Goal: Task Accomplishment & Management: Manage account settings

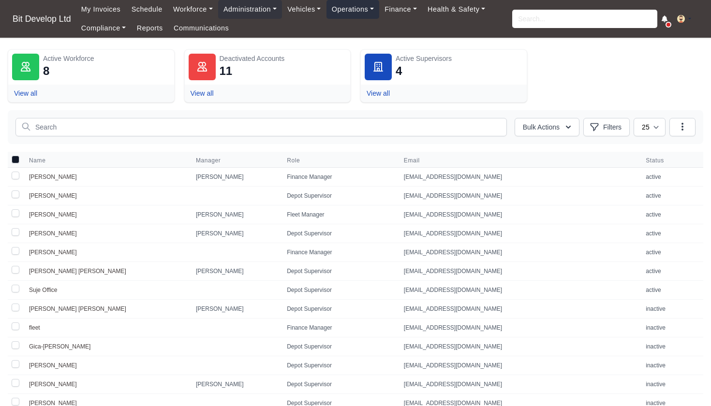
click at [364, 9] on link "Operations" at bounding box center [353, 9] width 53 height 19
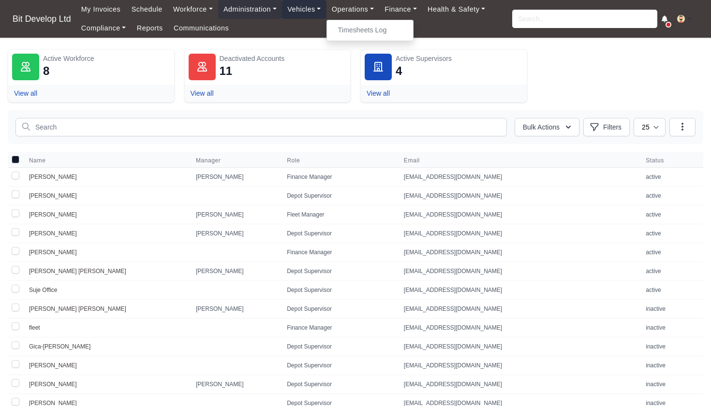
click at [291, 9] on link "Vehicles" at bounding box center [304, 9] width 45 height 19
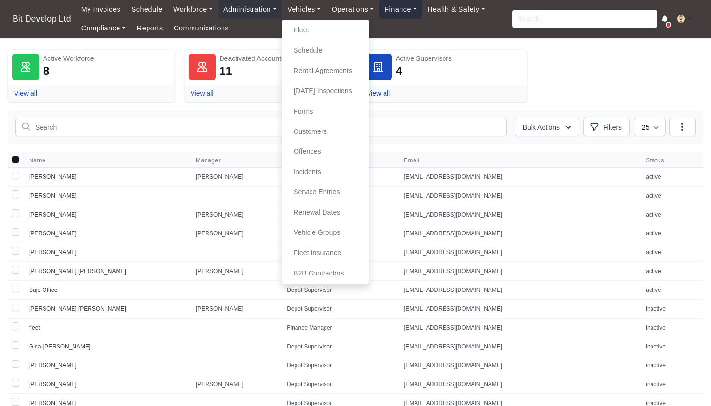
click at [406, 9] on link "Finance" at bounding box center [400, 9] width 43 height 19
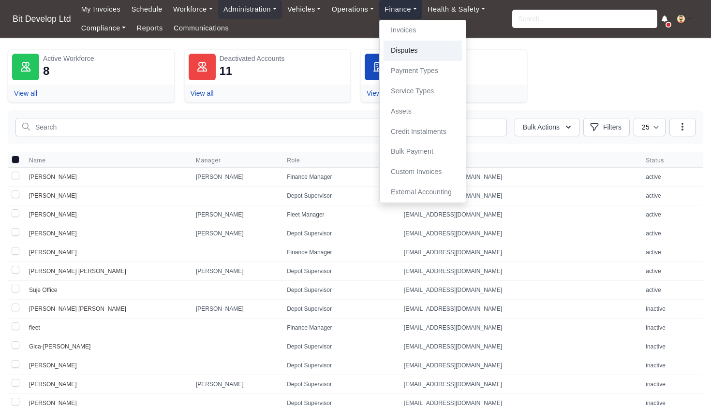
click at [414, 51] on link "Disputes" at bounding box center [423, 51] width 78 height 20
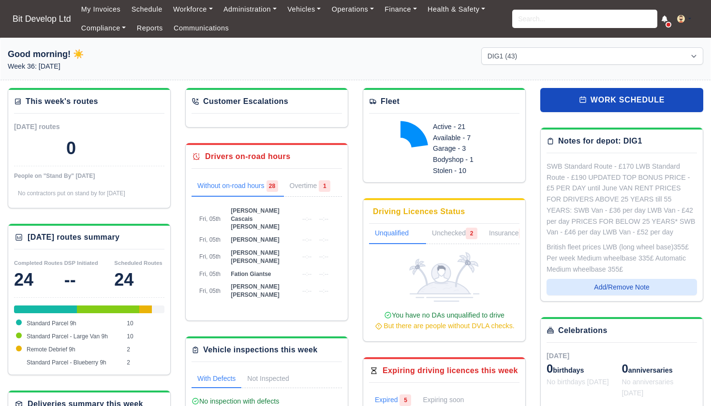
select select "2"
click at [406, 10] on link "Finance" at bounding box center [400, 9] width 43 height 19
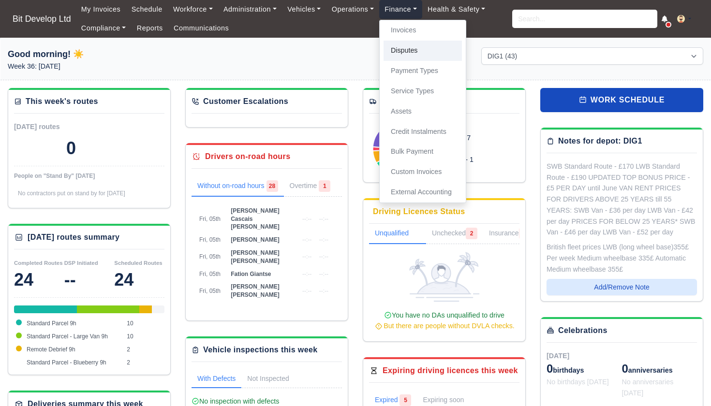
click at [415, 51] on link "Disputes" at bounding box center [423, 51] width 78 height 20
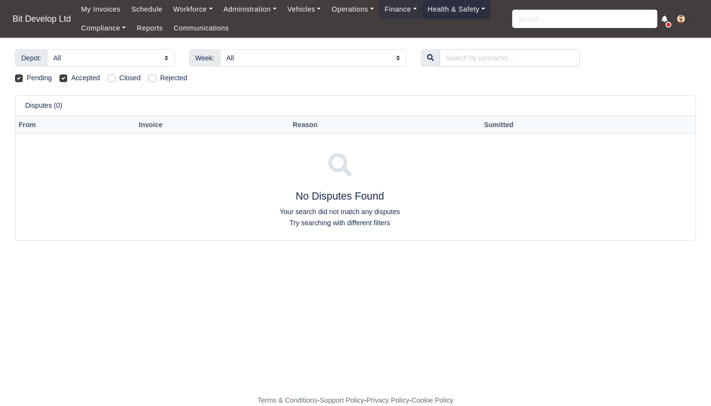
click at [460, 5] on link "Health & Safety" at bounding box center [456, 9] width 69 height 19
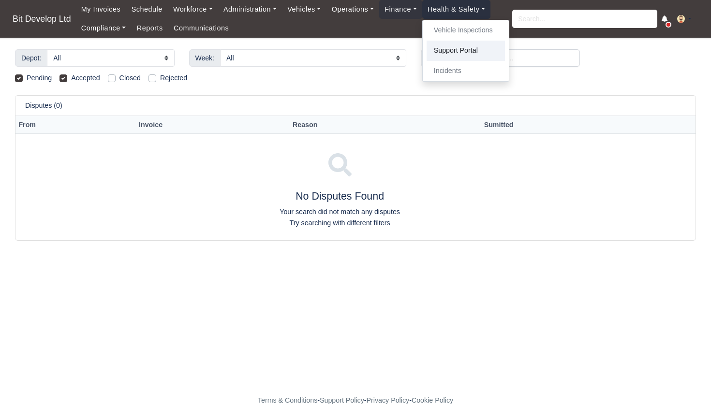
click at [473, 50] on link "Support Portal" at bounding box center [466, 51] width 78 height 20
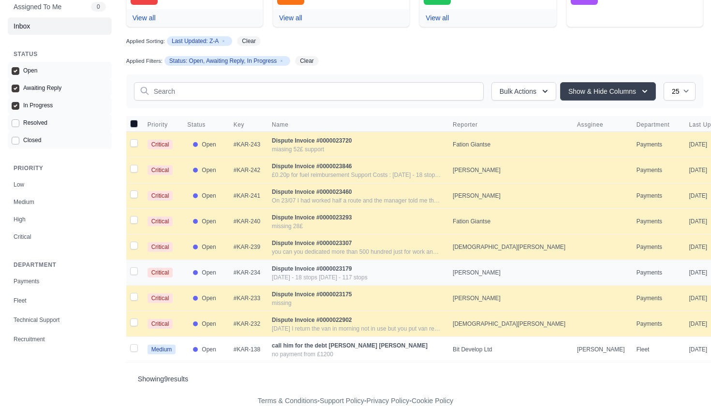
scroll to position [77, 0]
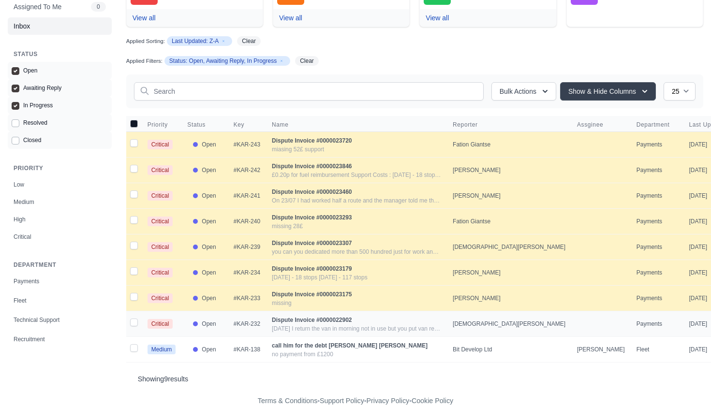
click at [292, 324] on div "Dispute Invoice #0000022902" at bounding box center [356, 320] width 169 height 10
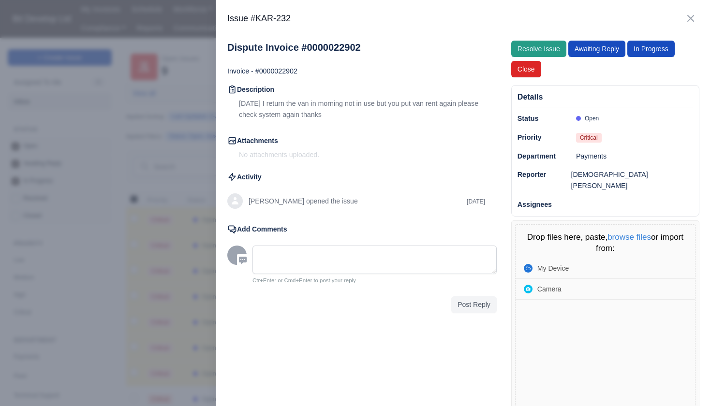
click at [535, 50] on span "Resolve Issue" at bounding box center [539, 49] width 43 height 8
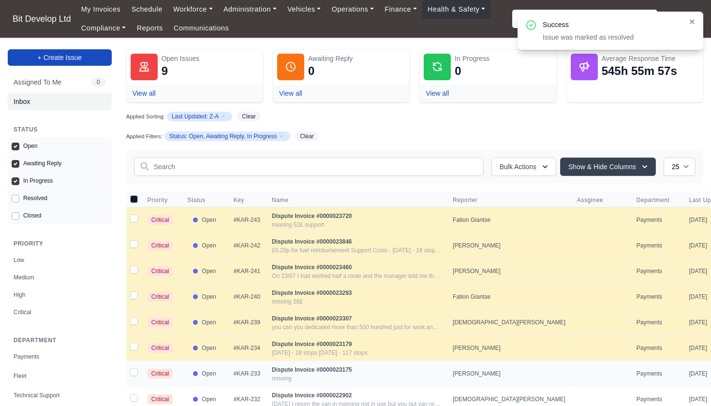
click at [304, 377] on div "missing" at bounding box center [356, 379] width 169 height 8
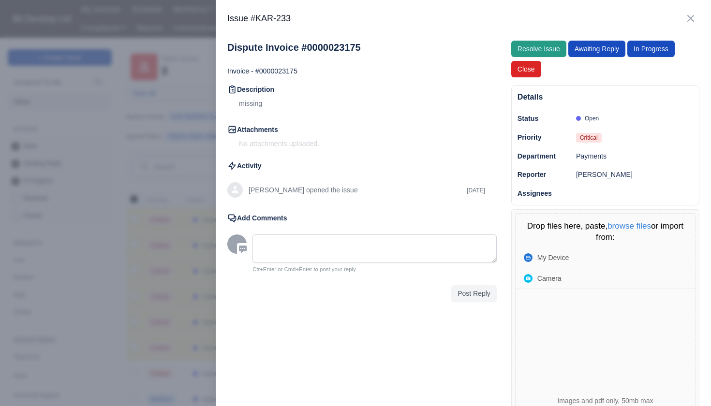
click at [551, 47] on span "Resolve Issue" at bounding box center [539, 49] width 43 height 8
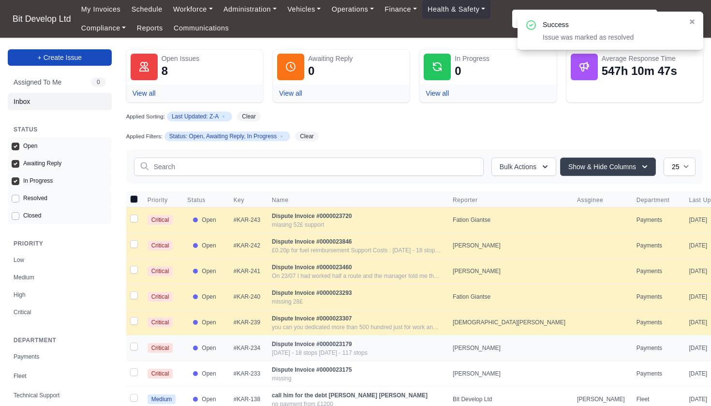
click at [322, 348] on div "Dispute Invoice #0000023179" at bounding box center [356, 345] width 169 height 10
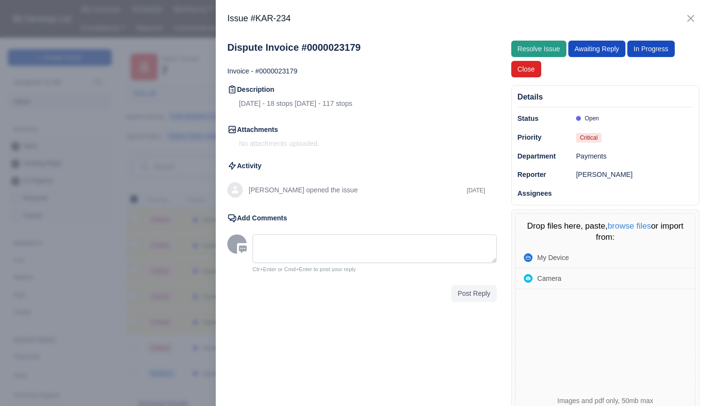
click at [544, 48] on span "Resolve Issue" at bounding box center [539, 49] width 43 height 8
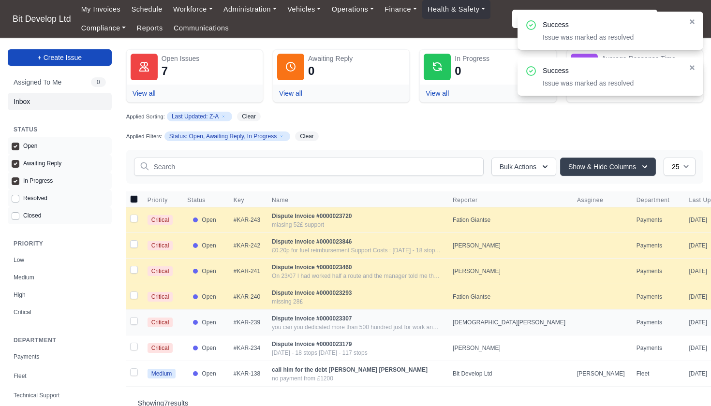
click at [333, 319] on div "Dispute Invoice #0000023307" at bounding box center [356, 319] width 169 height 10
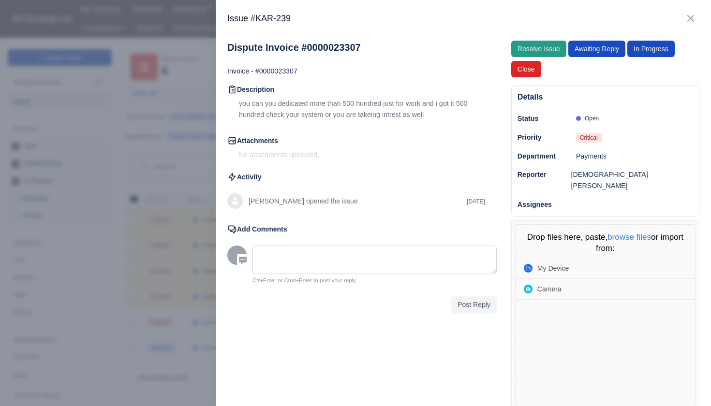
click at [546, 51] on span "Resolve Issue" at bounding box center [539, 49] width 43 height 8
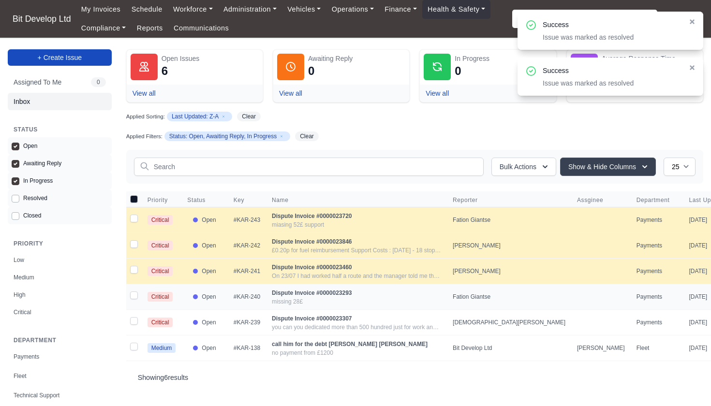
click at [313, 302] on div "missing 28£" at bounding box center [356, 302] width 169 height 8
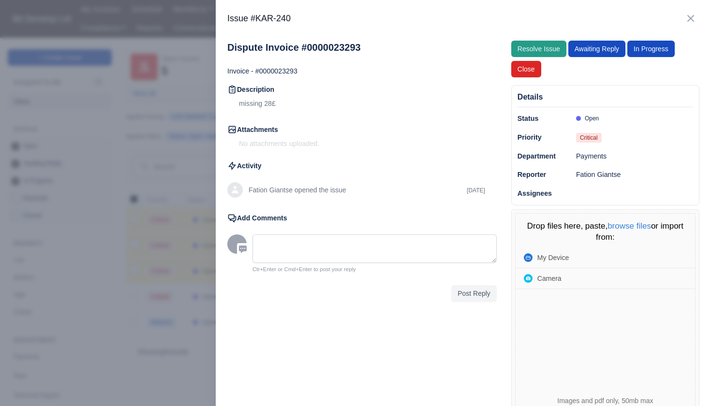
click at [551, 47] on span "Resolve Issue" at bounding box center [539, 49] width 43 height 8
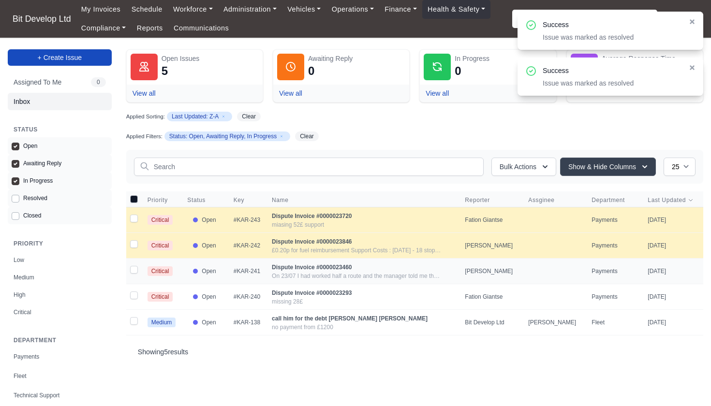
click at [300, 279] on div "On 23/07 I had worked half a route and the manager told me that they would give…" at bounding box center [356, 276] width 169 height 8
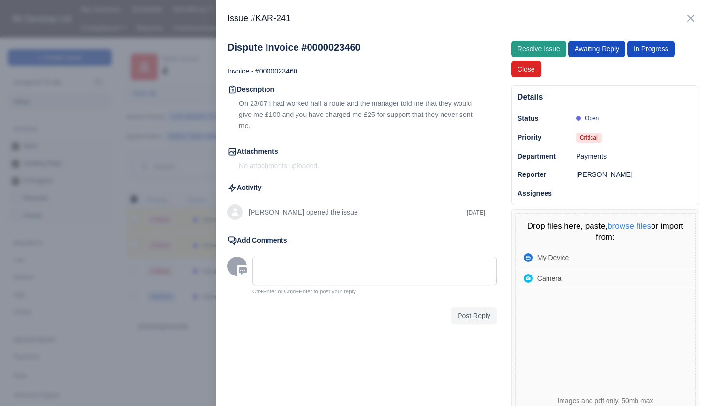
click at [554, 42] on button "Resolve Issue Resolving issue..." at bounding box center [538, 49] width 55 height 16
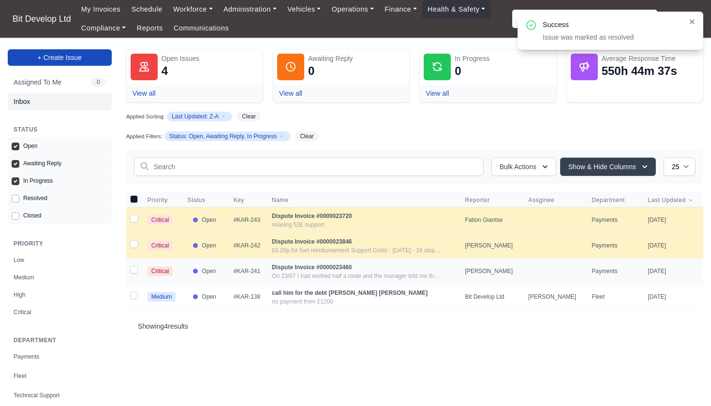
click at [306, 267] on div "Dispute Invoice #0000023460" at bounding box center [356, 268] width 169 height 10
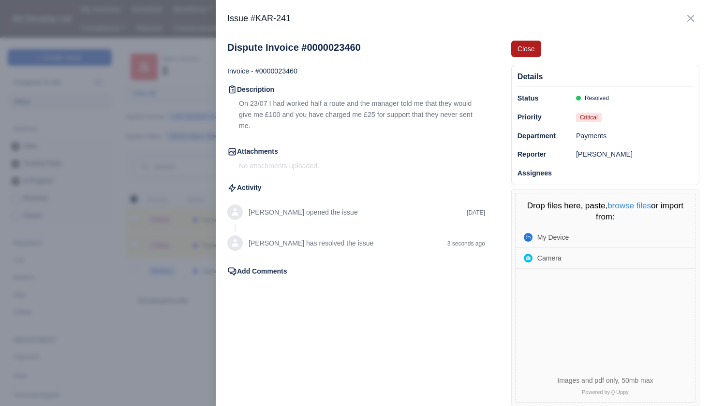
click at [524, 47] on span "Close" at bounding box center [526, 49] width 17 height 8
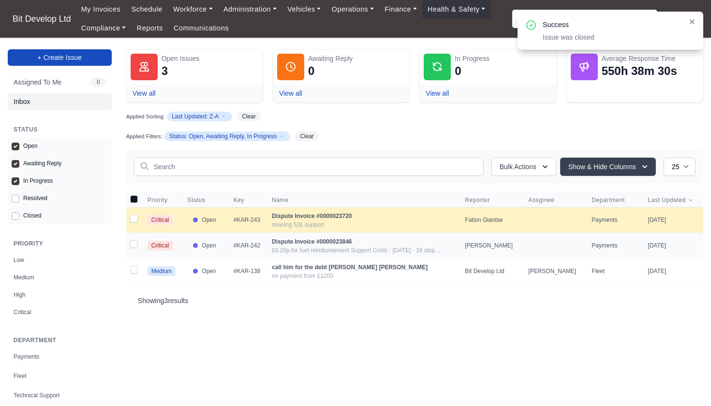
click at [334, 252] on div "£0.20p for fuel reimbursement Support Costs : 14 June - 18 stops. 10th August -…" at bounding box center [356, 251] width 169 height 8
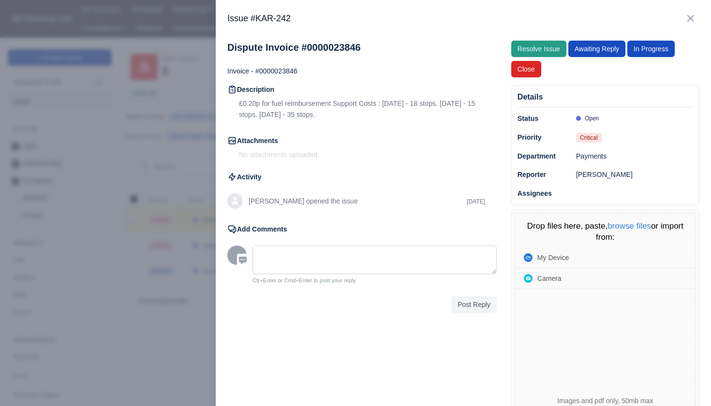
click at [536, 45] on span "Resolve Issue" at bounding box center [539, 49] width 43 height 8
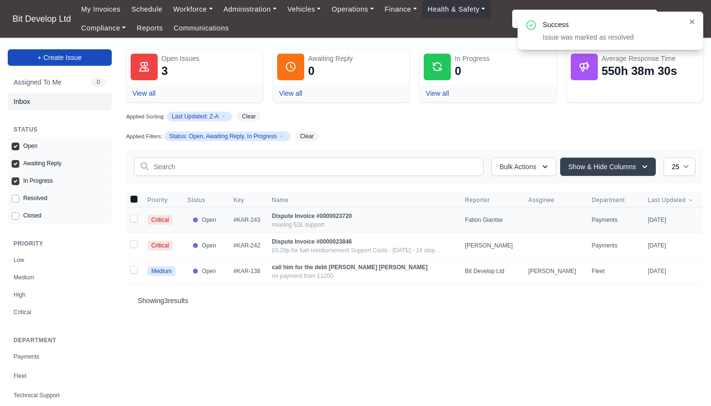
click at [288, 225] on div "miasing 52£ support" at bounding box center [356, 225] width 169 height 8
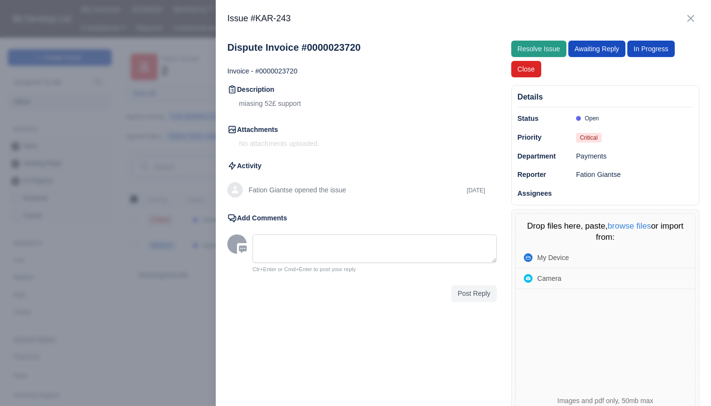
click at [550, 45] on span "Resolve Issue" at bounding box center [539, 49] width 43 height 8
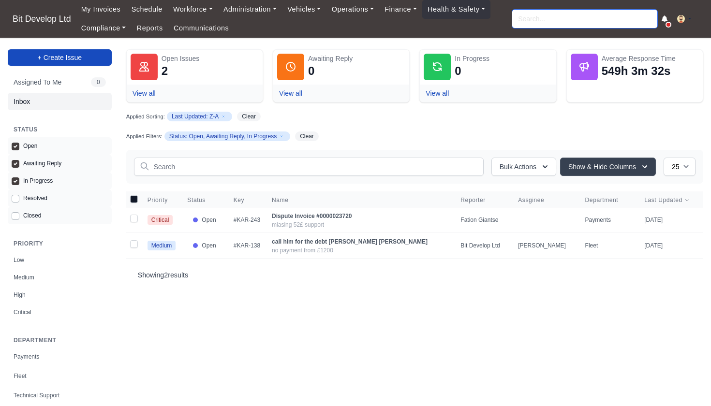
click at [540, 11] on input "search" at bounding box center [584, 19] width 145 height 18
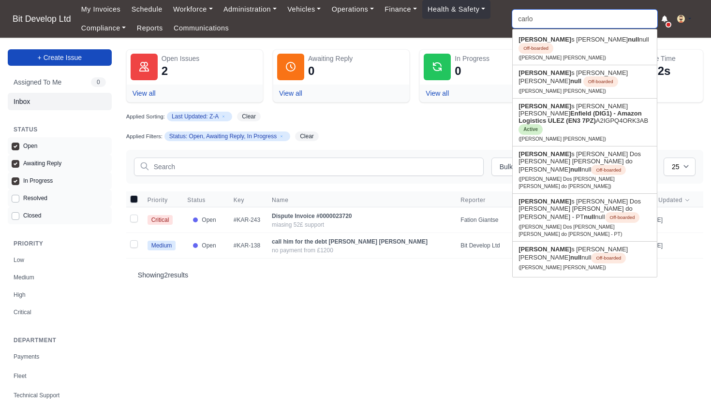
type input "carlos"
type input "carlos Andres Velez Henao"
type input "Carlos"
drag, startPoint x: 540, startPoint y: 10, endPoint x: 552, endPoint y: 108, distance: 99.4
click at [552, 108] on link "Carlos Eduardo de andrade souza Enfield (DIG1) - Amazon Logistics ULEZ (EN3 7PZ…" at bounding box center [585, 122] width 144 height 47
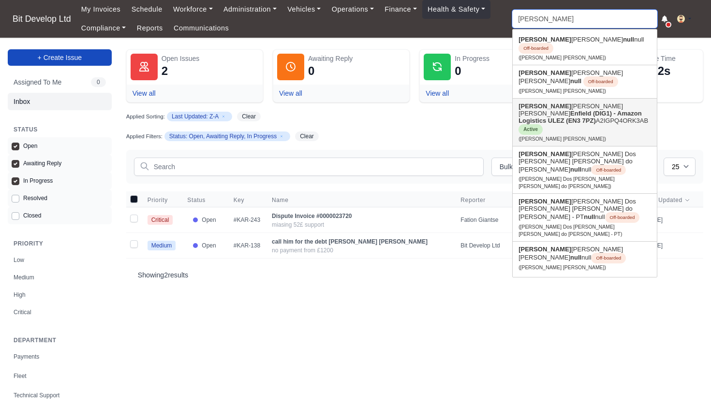
type input "Carlos Eduardo de andrade souza"
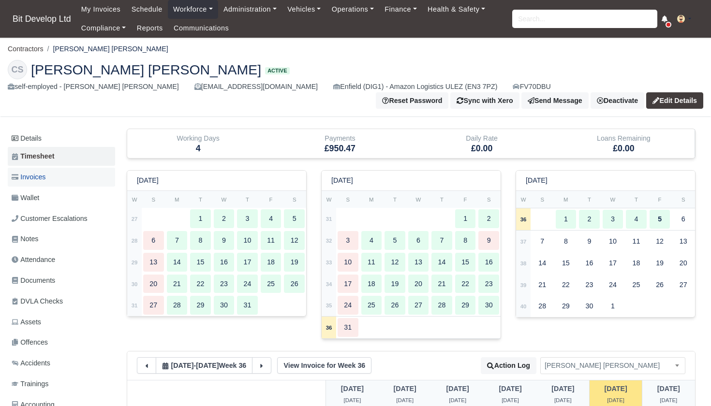
click at [34, 175] on span "Invoices" at bounding box center [29, 177] width 34 height 11
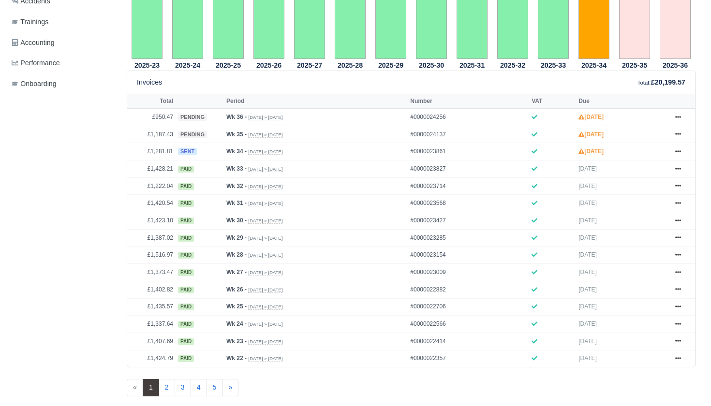
scroll to position [402, 0]
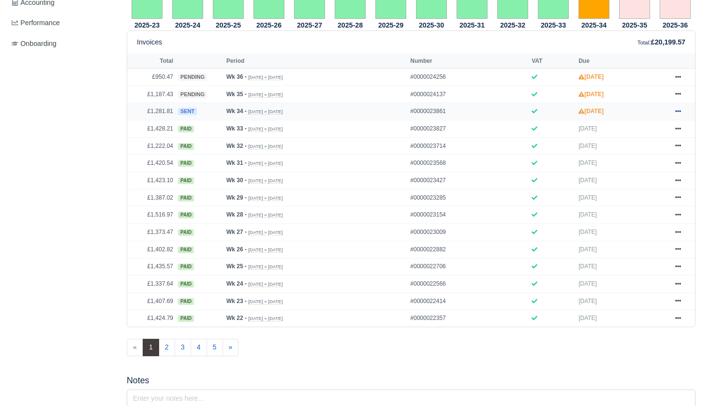
click at [681, 114] on icon at bounding box center [678, 111] width 6 height 6
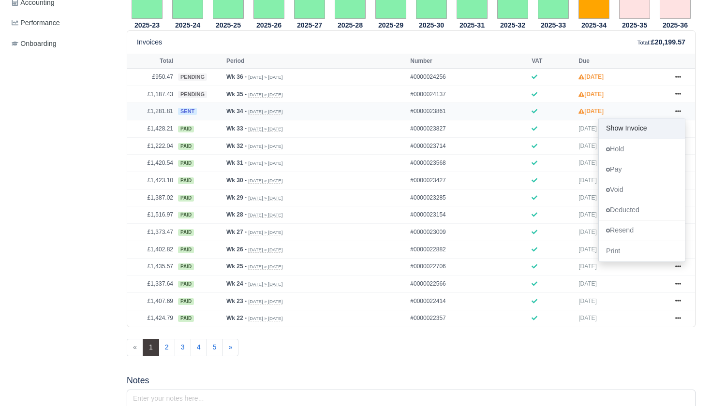
click at [628, 139] on link "Show Invoice" at bounding box center [642, 129] width 86 height 20
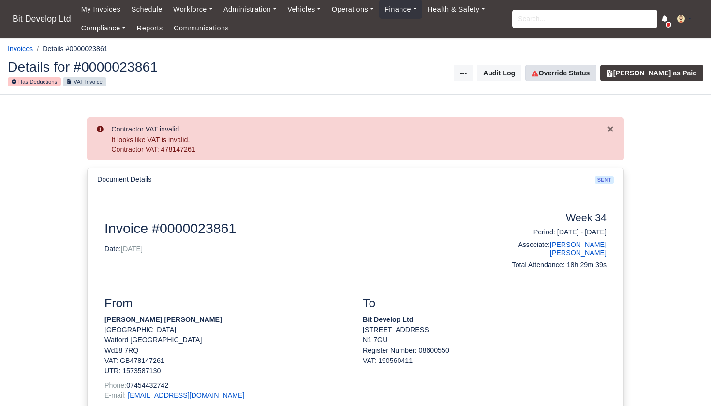
click at [582, 67] on link "Override Status" at bounding box center [560, 73] width 71 height 16
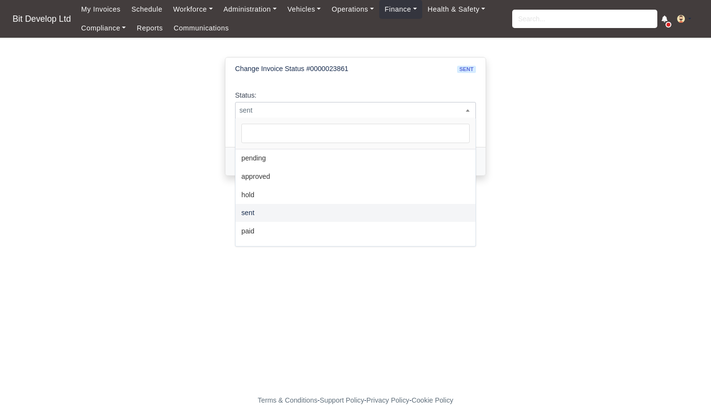
click at [257, 111] on span "sent" at bounding box center [356, 110] width 240 height 12
select select "pending"
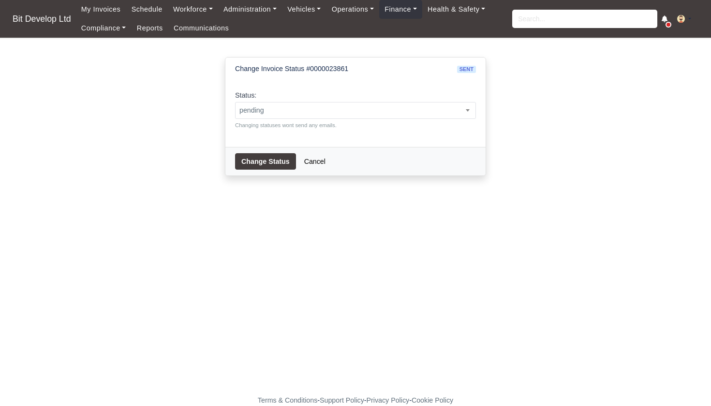
click at [256, 163] on button "Change Status" at bounding box center [265, 161] width 61 height 16
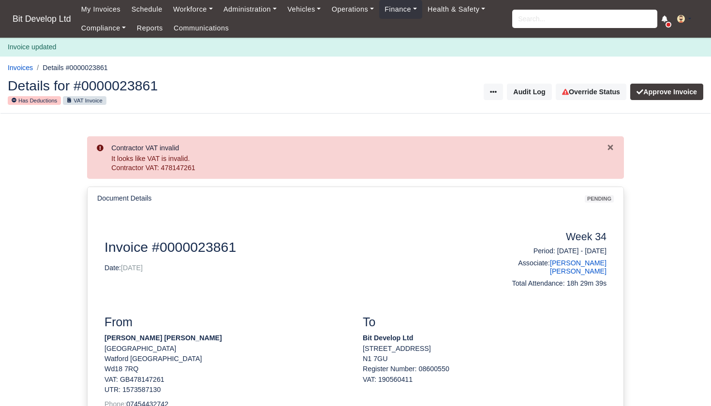
click at [605, 21] on input "search" at bounding box center [584, 19] width 145 height 18
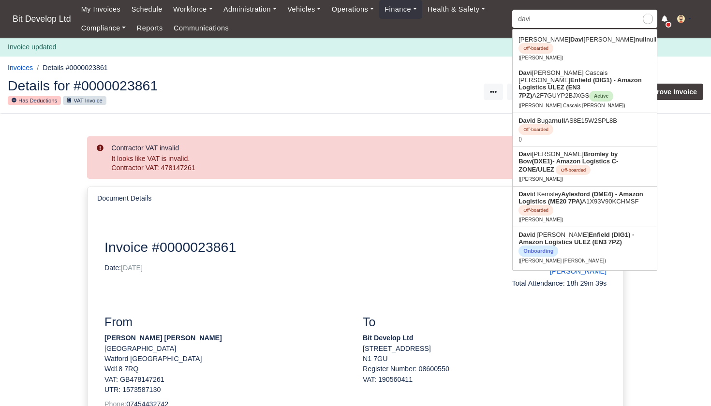
type input "david"
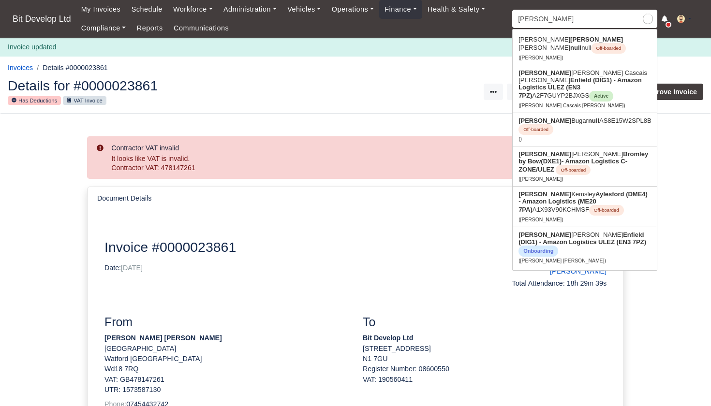
type input "david Andrade Cascais Goncalves"
type input "David"
drag, startPoint x: 605, startPoint y: 21, endPoint x: 600, endPoint y: 76, distance: 55.9
click at [600, 76] on link "David Andrade Cascais Goncalves Enfield (DIG1) - Amazon Logistics ULEZ (EN3 7PZ…" at bounding box center [585, 88] width 144 height 47
type input "[PERSON_NAME] Cascais [PERSON_NAME]"
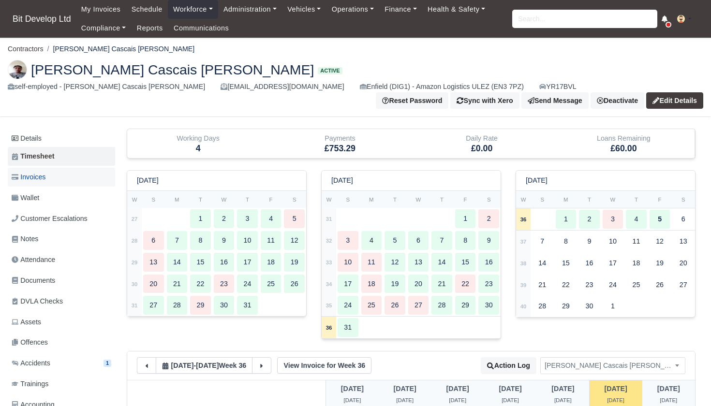
click at [45, 176] on span "Invoices" at bounding box center [29, 177] width 34 height 11
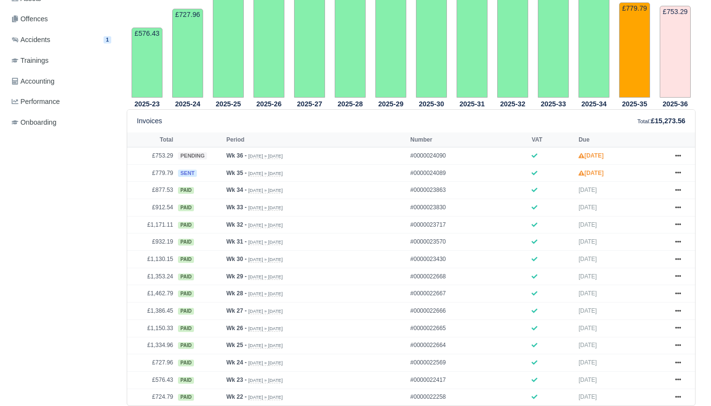
scroll to position [350, 0]
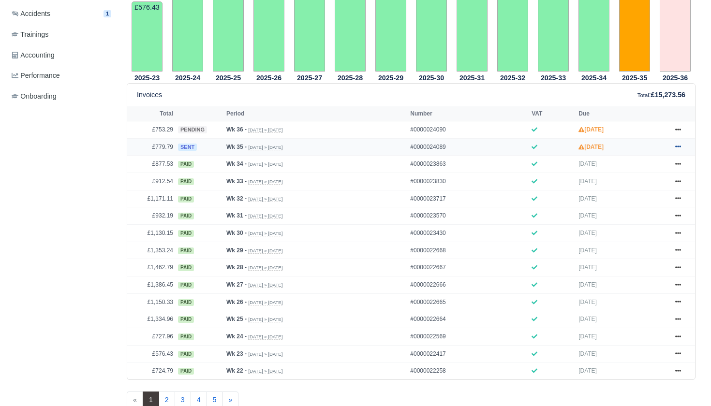
click at [677, 149] on icon at bounding box center [678, 147] width 6 height 6
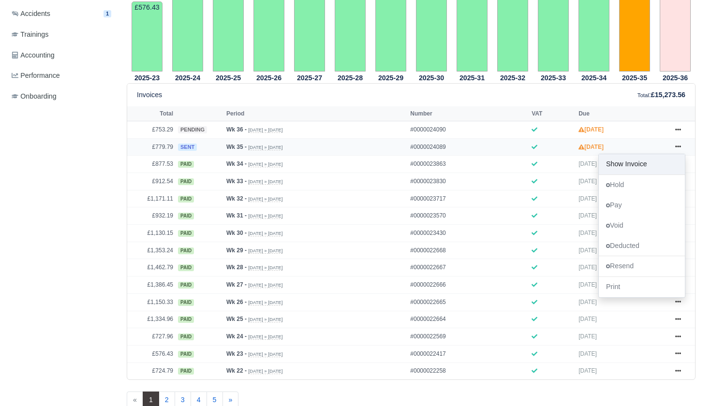
click at [641, 175] on link "Show Invoice" at bounding box center [642, 164] width 86 height 20
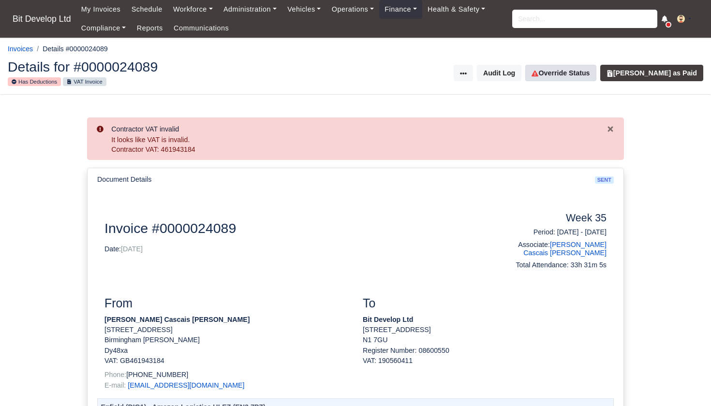
click at [581, 70] on link "Override Status" at bounding box center [560, 73] width 71 height 16
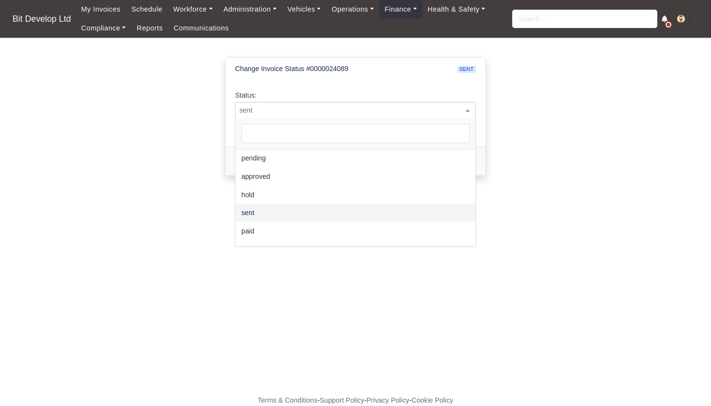
click at [297, 112] on span "sent" at bounding box center [356, 110] width 240 height 12
select select "pending"
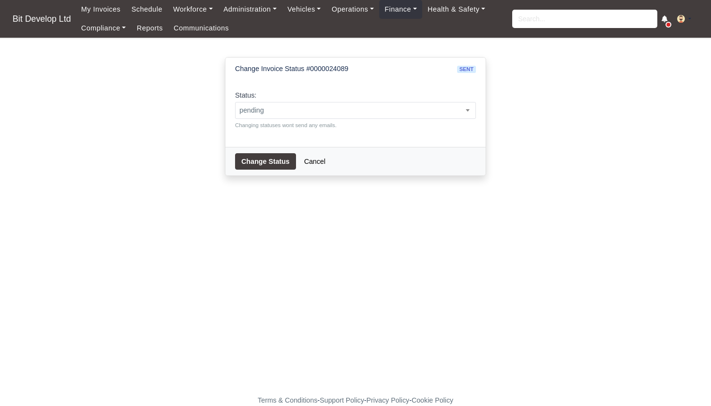
click at [258, 157] on button "Change Status" at bounding box center [265, 161] width 61 height 16
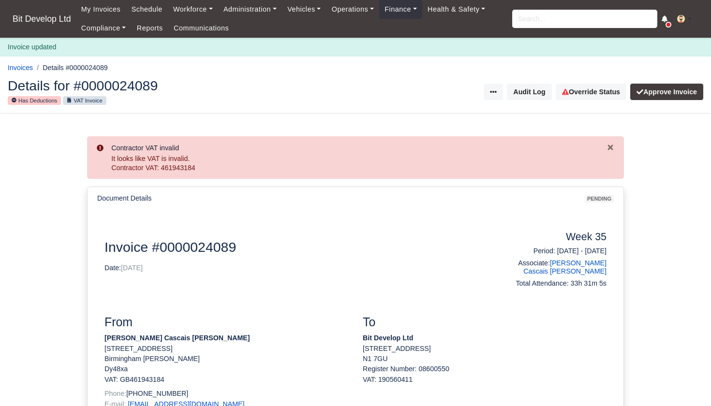
click at [530, 19] on input "search" at bounding box center [584, 19] width 145 height 18
type input "hugo"
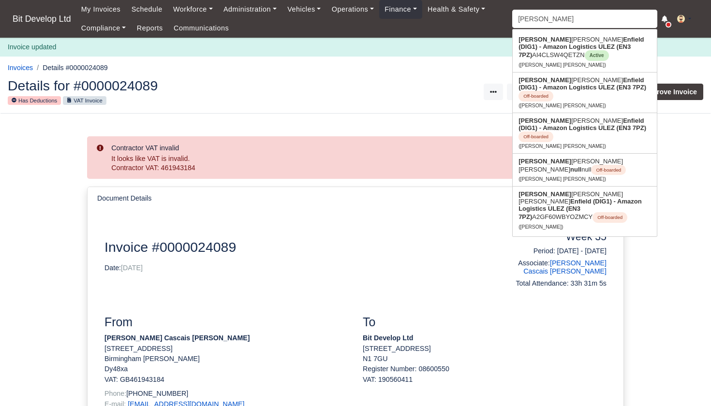
type input "hugo Miguel Ascencao Andrade"
type input "Hugo"
drag, startPoint x: 547, startPoint y: 33, endPoint x: 565, endPoint y: 47, distance: 23.0
click at [565, 47] on strong "Enfield (DIG1) - Amazon Logistics ULEZ (EN3 7PZ)" at bounding box center [581, 47] width 125 height 23
type input "[PERSON_NAME] [PERSON_NAME]"
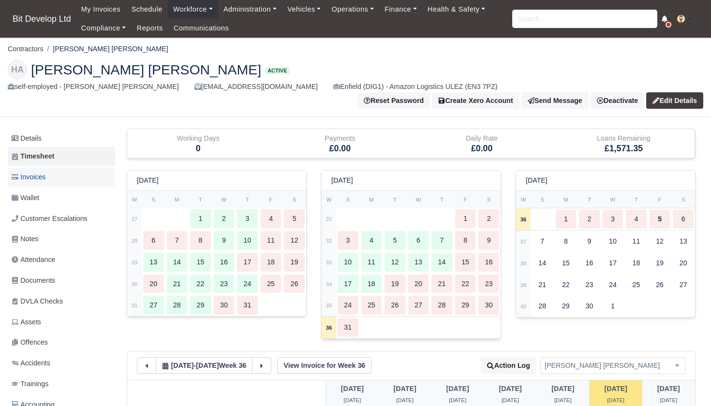
click at [26, 175] on span "Invoices" at bounding box center [29, 177] width 34 height 11
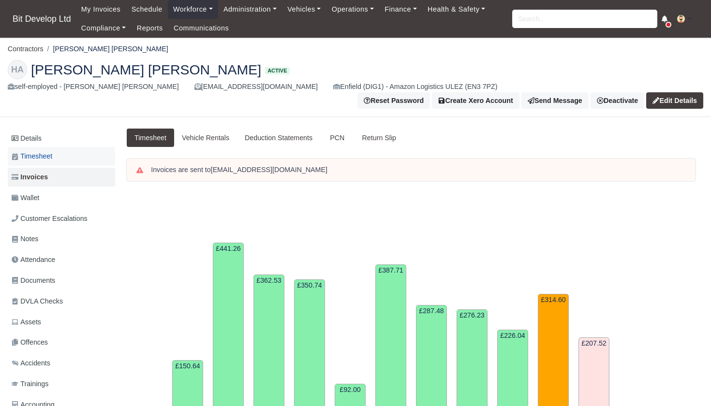
click at [45, 151] on span "Timesheet" at bounding box center [32, 156] width 41 height 11
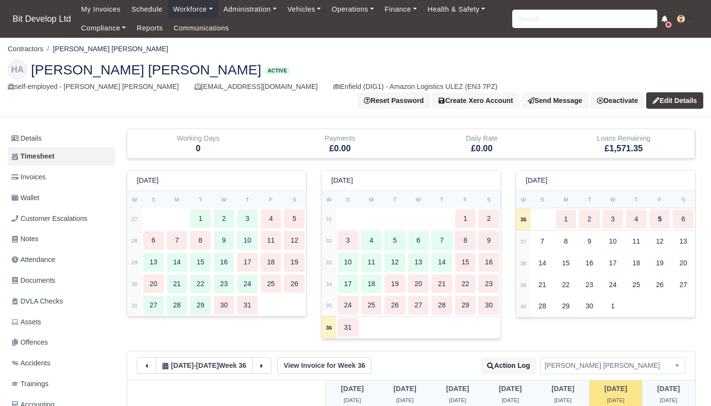
click at [329, 239] on strong "32" at bounding box center [329, 241] width 6 height 6
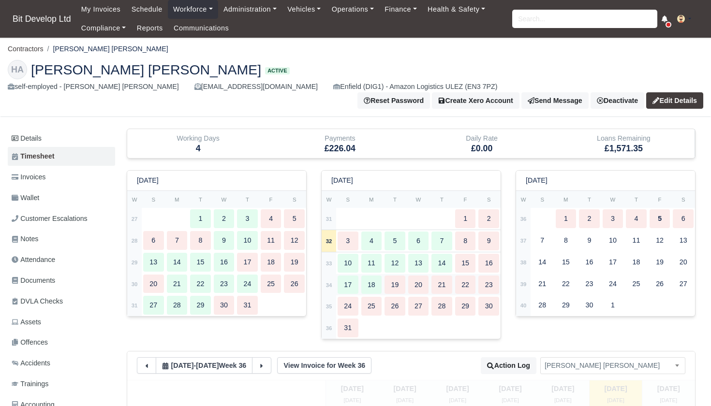
type input "46"
type input "42"
type input "23"
type input "32"
type input "25"
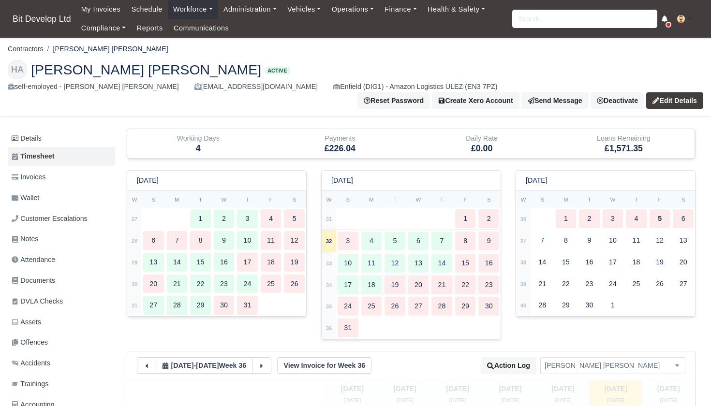
type input "66"
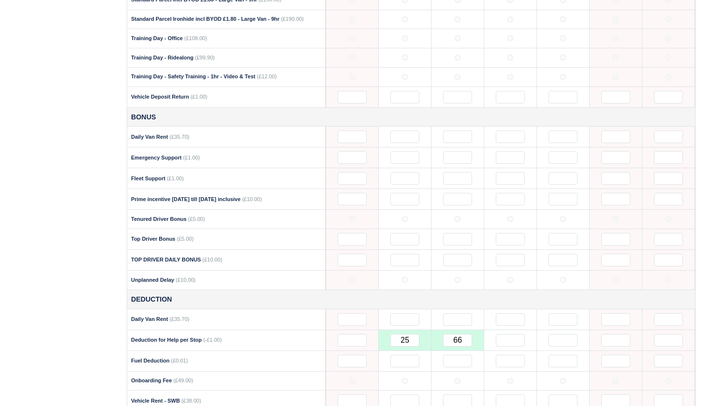
scroll to position [1024, 0]
click at [506, 335] on input "text" at bounding box center [510, 341] width 29 height 13
type input "50"
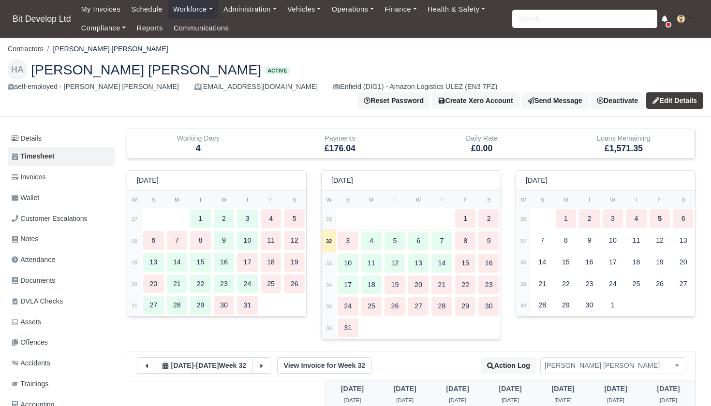
scroll to position [0, 0]
click at [50, 177] on link "Invoices" at bounding box center [61, 177] width 107 height 19
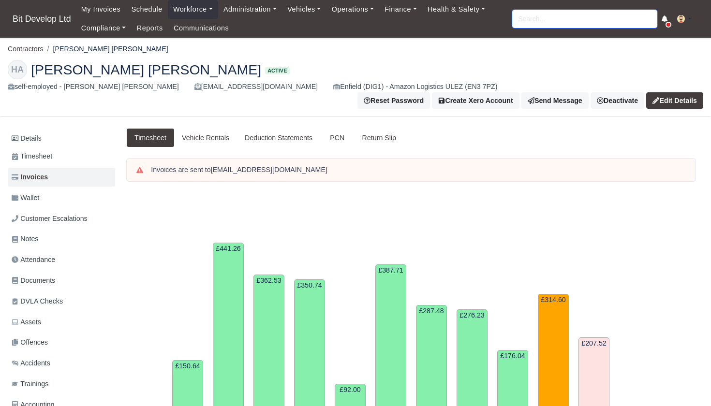
click at [566, 21] on input "search" at bounding box center [584, 19] width 145 height 18
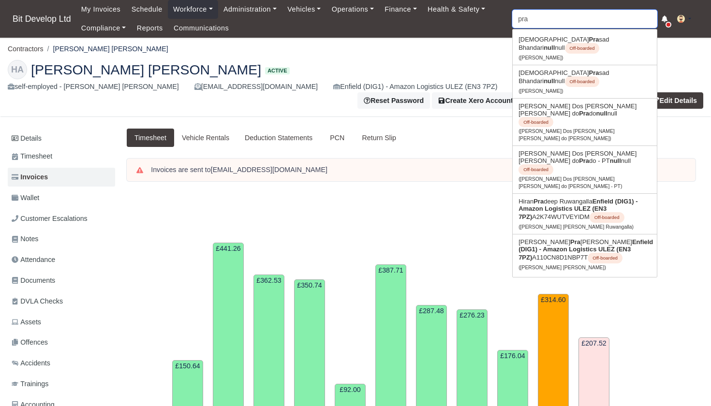
type input "prad"
type input "pradeep shriselvam"
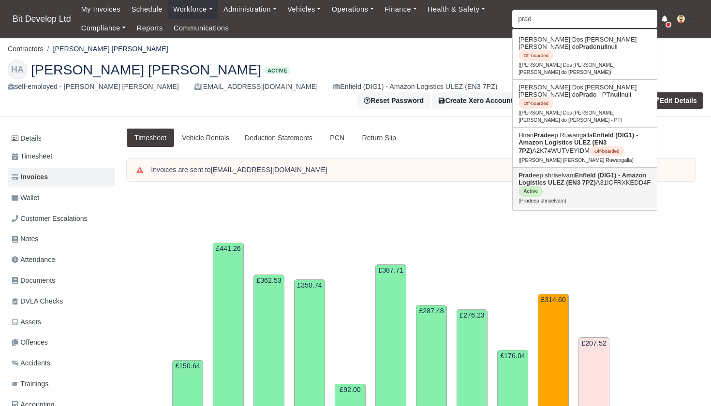
click at [560, 168] on link "Prad eep shriselvam Enfield (DIG1) - Amazon Logistics ULEZ (EN3 7PZ) A31ICFRXKE…" at bounding box center [585, 188] width 144 height 40
type input "Pradeep shriselvam"
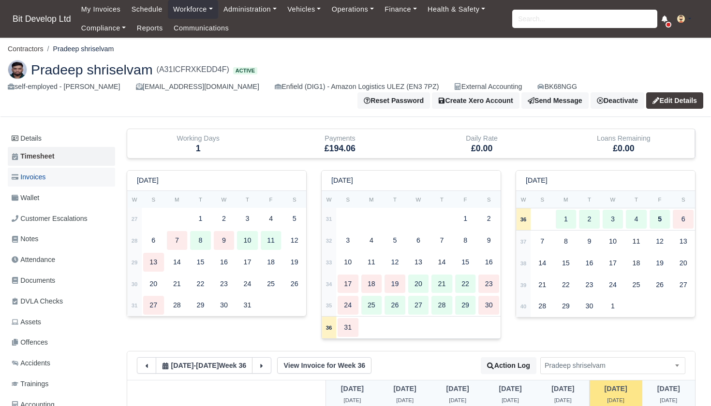
click at [52, 176] on link "Invoices" at bounding box center [61, 177] width 107 height 19
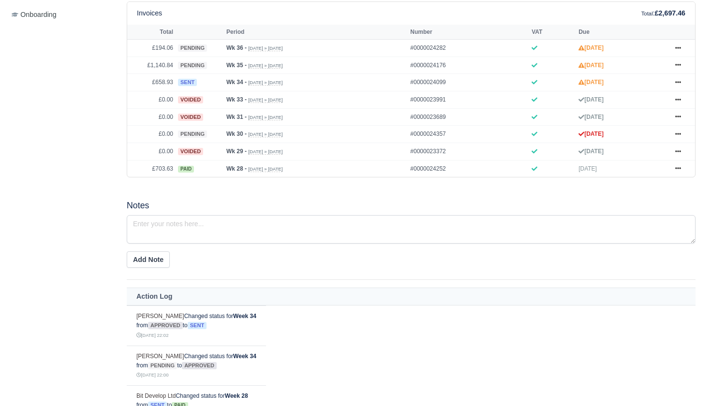
scroll to position [432, 0]
click at [682, 140] on link at bounding box center [678, 134] width 15 height 12
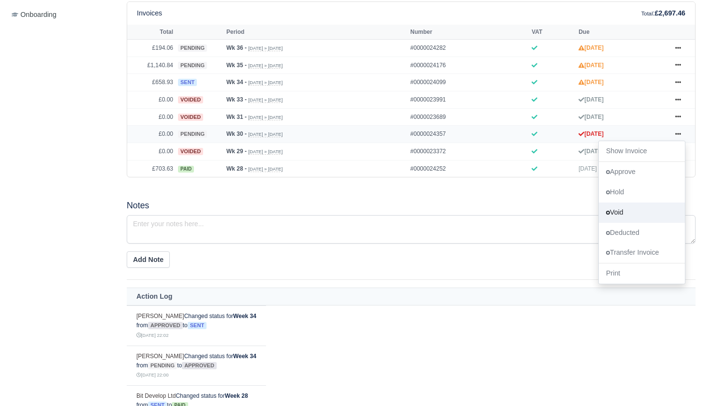
click at [622, 223] on link "Void" at bounding box center [642, 213] width 86 height 20
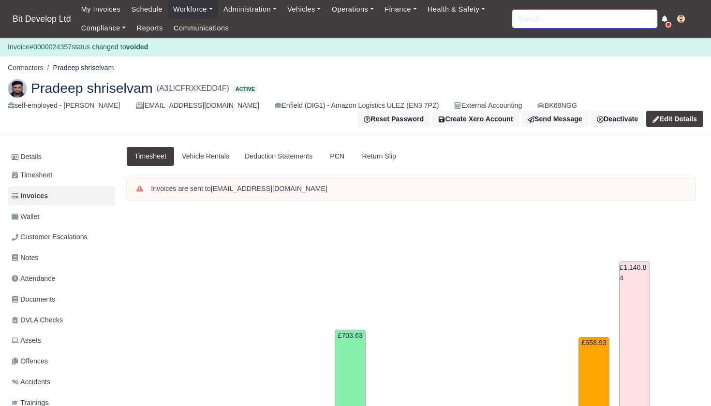
click at [523, 16] on input "search" at bounding box center [584, 19] width 145 height 18
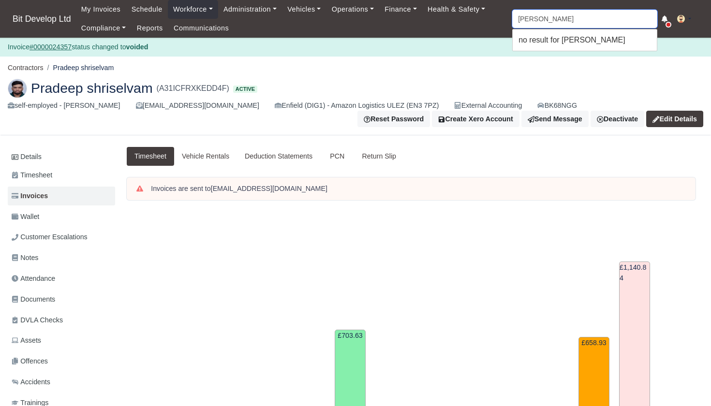
drag, startPoint x: 545, startPoint y: 20, endPoint x: 511, endPoint y: 19, distance: 33.4
click at [511, 19] on div "My Invoices Schedule Workforce Manpower Expiring Documents Leave Requests Daily…" at bounding box center [389, 19] width 627 height 38
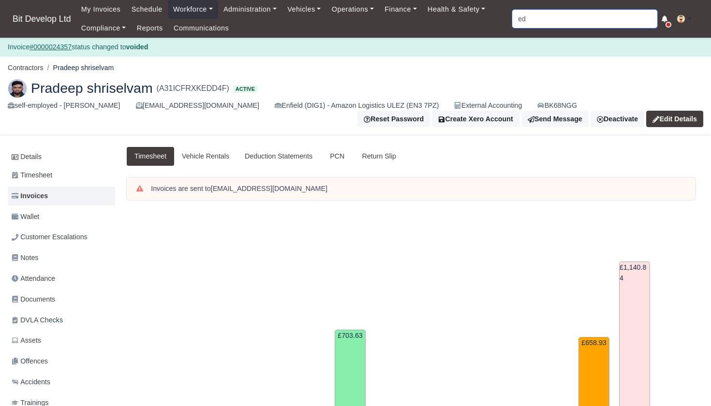
type input "edi"
type input "edison Capa"
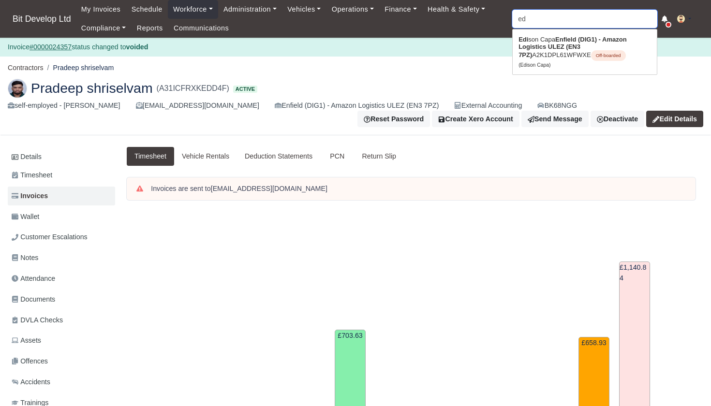
type input "e"
type input "c"
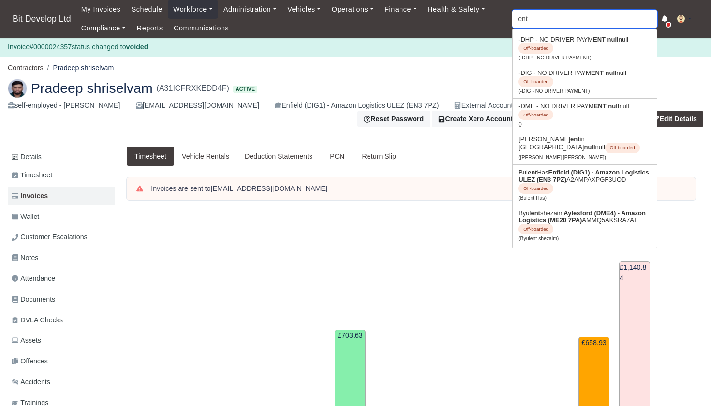
type input "enti"
type input "entison Kouro"
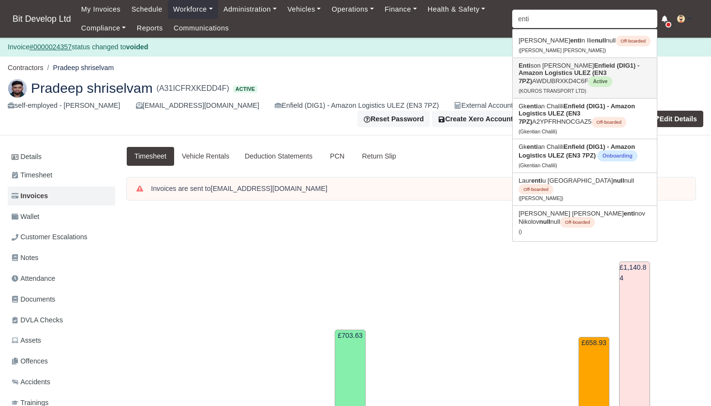
click at [565, 69] on strong "Enfield (DIG1) - Amazon Logistics ULEZ (EN3 7PZ)" at bounding box center [579, 73] width 121 height 23
type input "[PERSON_NAME]"
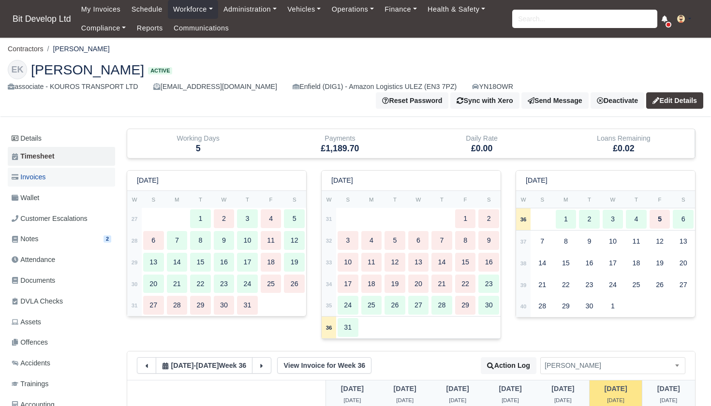
click at [50, 174] on link "Invoices" at bounding box center [61, 177] width 107 height 19
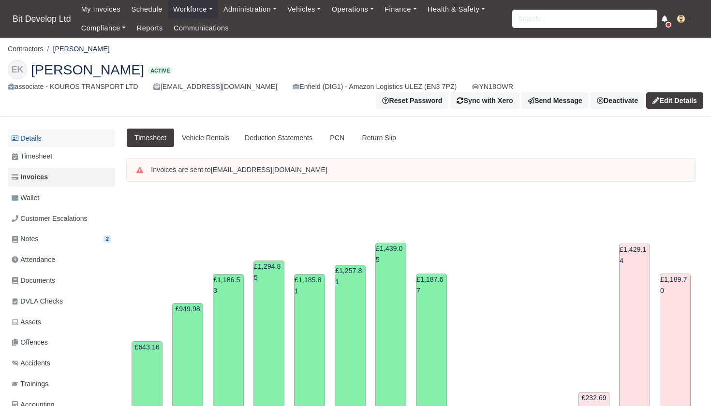
click at [36, 138] on link "Details" at bounding box center [61, 139] width 107 height 18
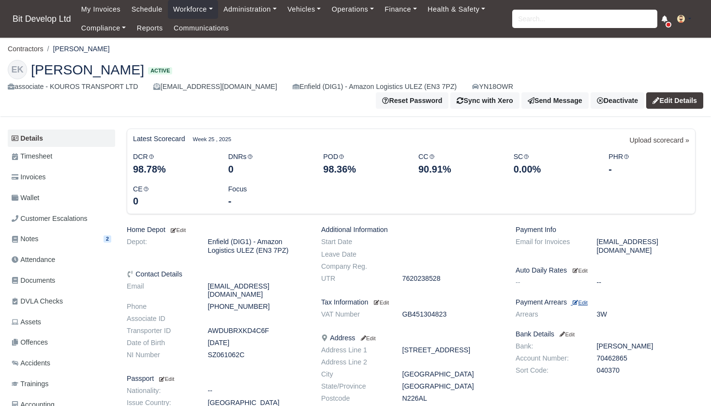
click at [586, 300] on small "Edit" at bounding box center [580, 303] width 15 height 6
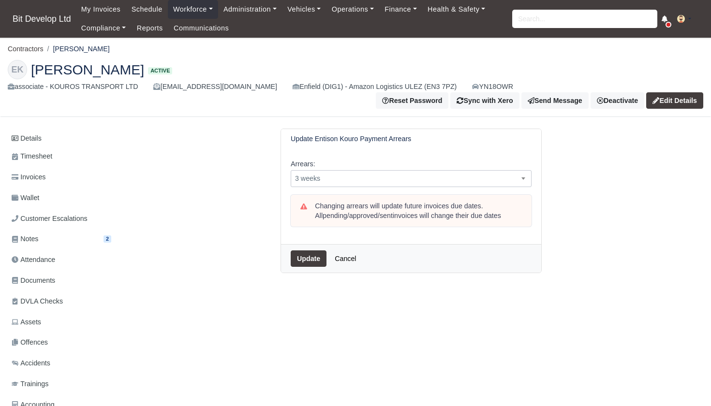
click at [327, 181] on span "3 weeks" at bounding box center [411, 179] width 240 height 12
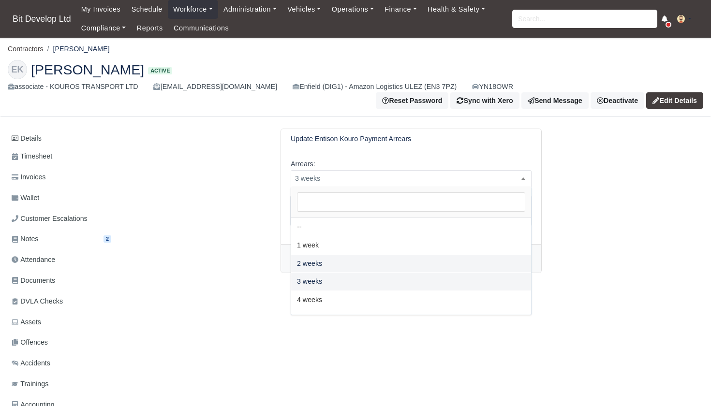
select select "2W"
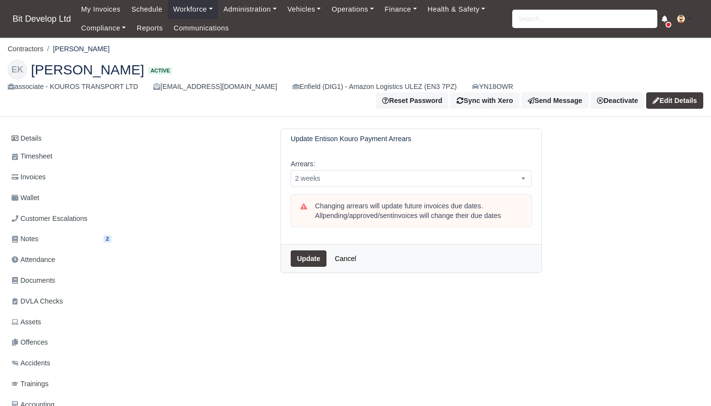
click at [312, 256] on button "Update" at bounding box center [309, 259] width 36 height 16
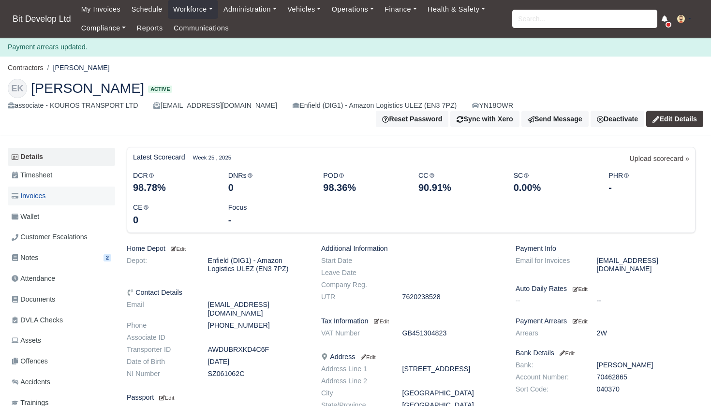
click at [42, 199] on span "Invoices" at bounding box center [29, 196] width 34 height 11
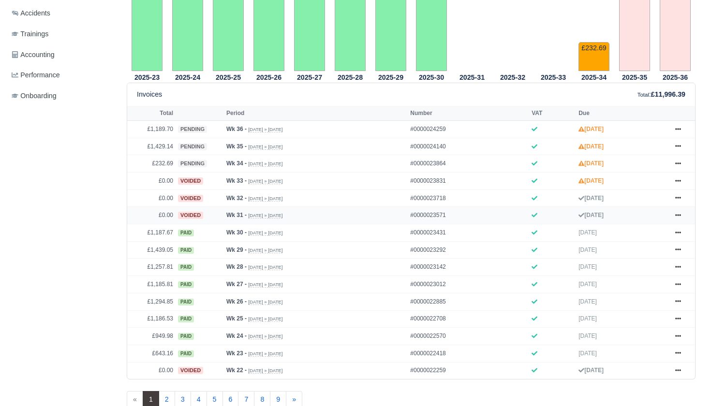
scroll to position [354, 0]
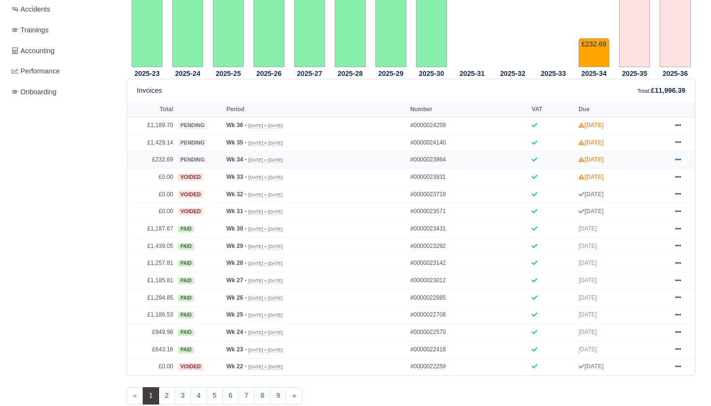
click at [677, 163] on icon at bounding box center [678, 160] width 6 height 6
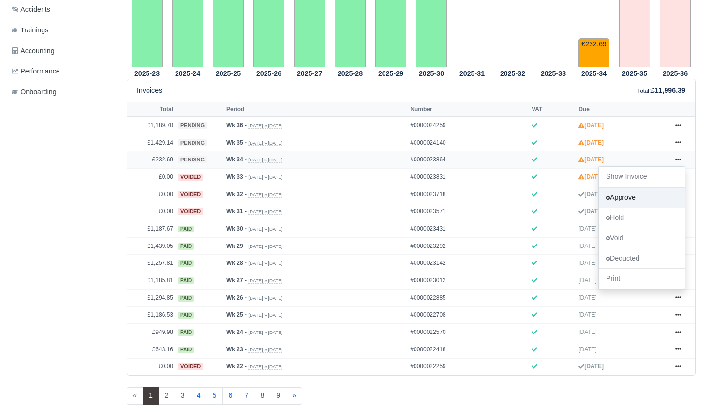
click at [625, 208] on link "Approve" at bounding box center [642, 198] width 86 height 20
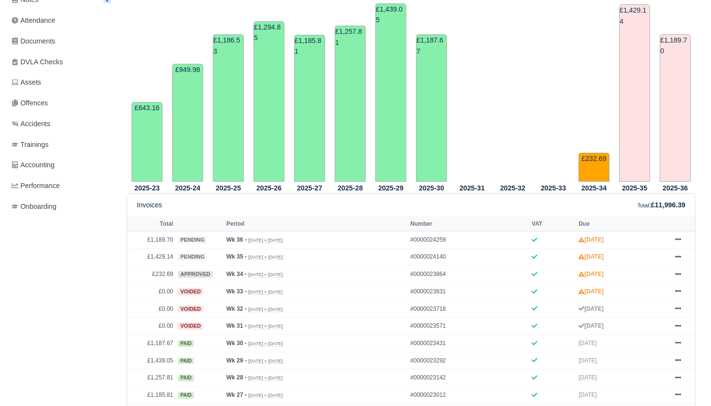
scroll to position [278, 0]
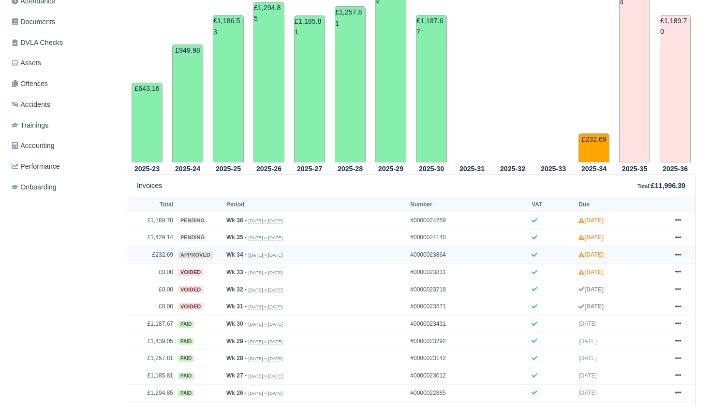
click at [676, 258] on icon at bounding box center [678, 255] width 6 height 6
click at [624, 303] on link "Send" at bounding box center [642, 293] width 86 height 20
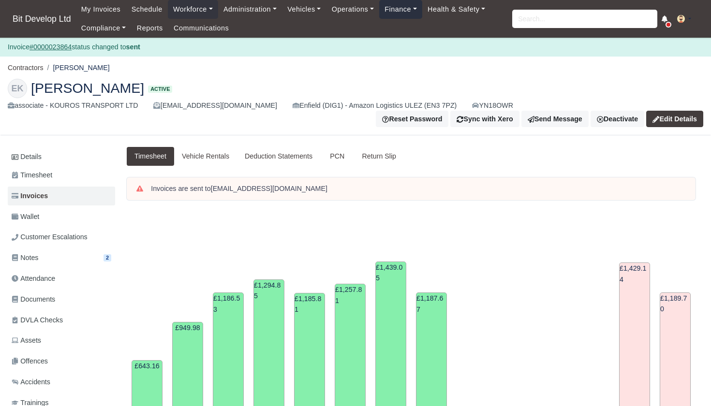
click at [414, 8] on link "Finance" at bounding box center [400, 9] width 43 height 19
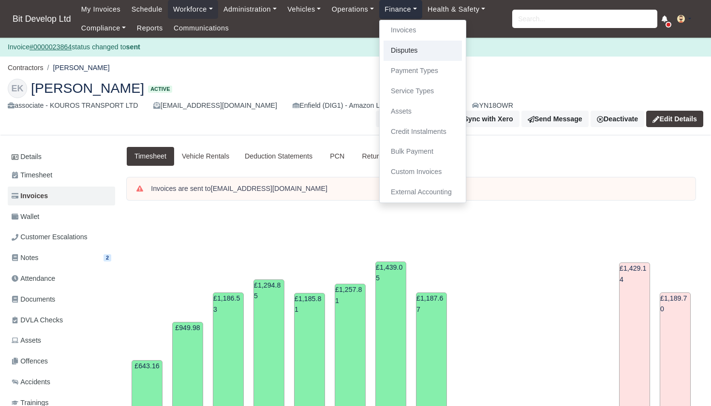
click at [408, 50] on link "Disputes" at bounding box center [423, 51] width 78 height 20
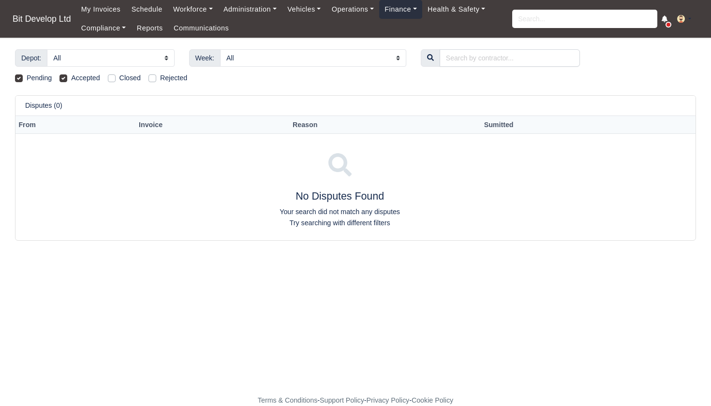
click at [407, 9] on link "Finance" at bounding box center [400, 9] width 43 height 19
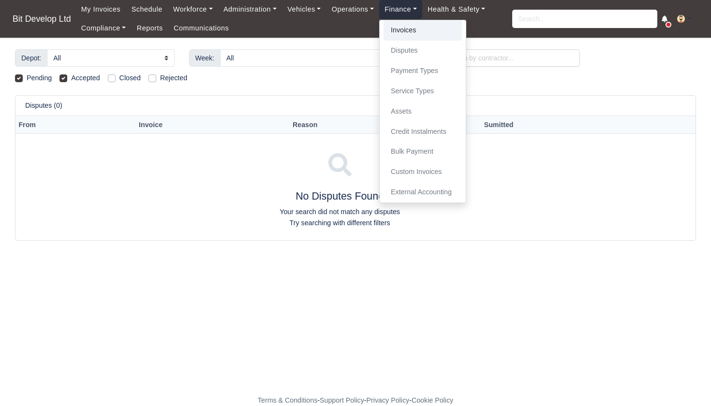
click at [417, 28] on link "Invoices" at bounding box center [423, 30] width 78 height 20
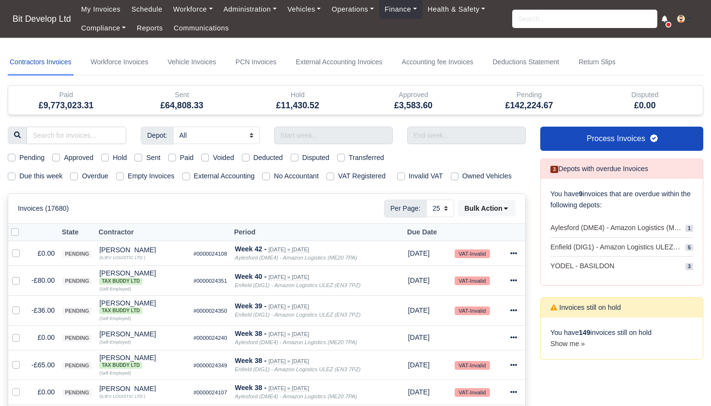
select select "25"
click at [19, 175] on label "Due this week" at bounding box center [40, 176] width 43 height 11
click at [12, 175] on input "Due this week" at bounding box center [12, 175] width 8 height 8
checkbox input "true"
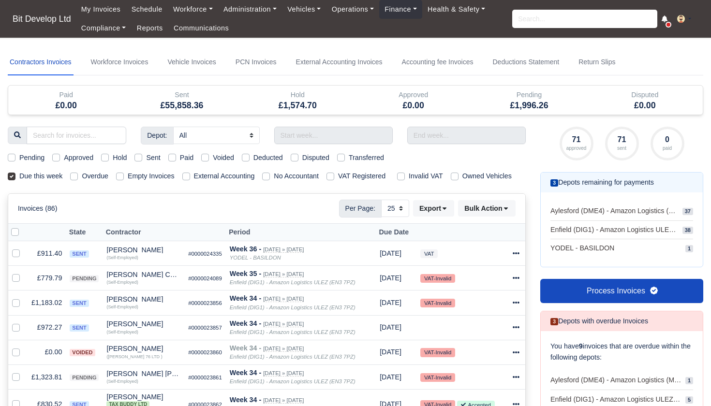
click at [19, 157] on label "Pending" at bounding box center [31, 157] width 25 height 11
click at [11, 157] on input "Pending" at bounding box center [12, 156] width 8 height 8
checkbox input "true"
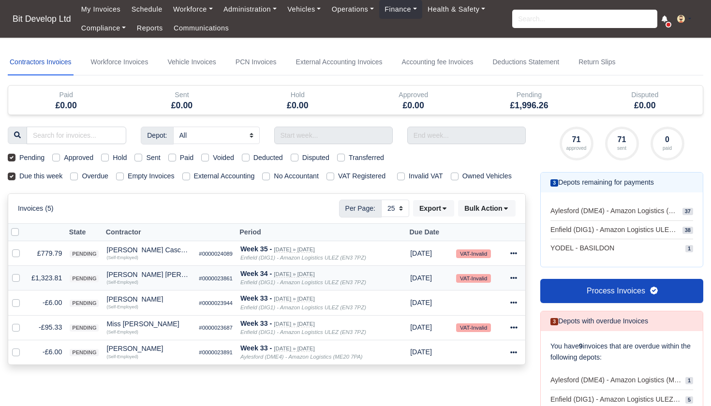
click at [24, 273] on label at bounding box center [24, 273] width 0 height 0
click at [15, 281] on input "checkbox" at bounding box center [16, 277] width 8 height 8
checkbox input "true"
click at [24, 248] on label at bounding box center [24, 248] width 0 height 0
click at [15, 256] on input "checkbox" at bounding box center [16, 252] width 8 height 8
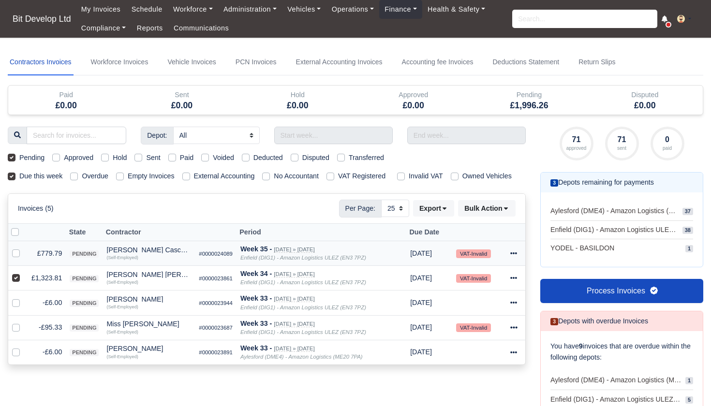
checkbox input "true"
click at [500, 217] on button "Bulk Action" at bounding box center [487, 208] width 58 height 16
click at [467, 264] on div "Approve" at bounding box center [474, 256] width 86 height 15
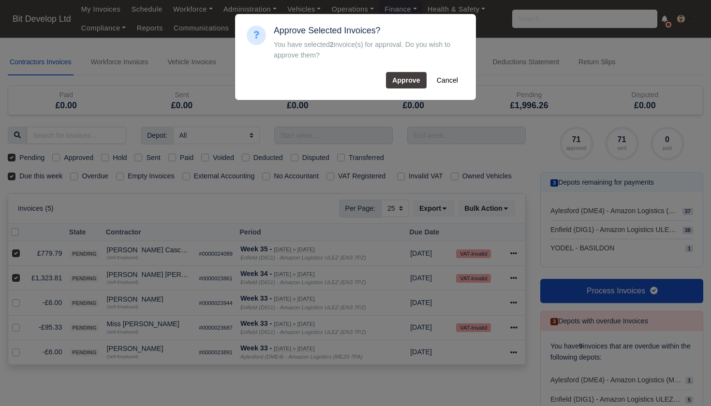
click at [402, 77] on button "Approve" at bounding box center [406, 80] width 41 height 16
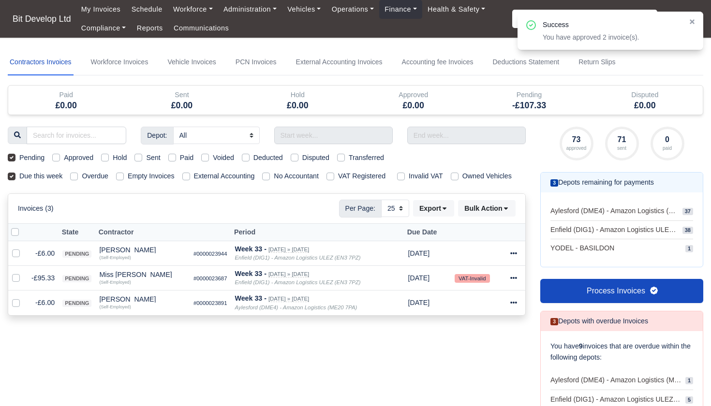
click at [19, 156] on label "Pending" at bounding box center [31, 157] width 25 height 11
click at [9, 156] on input "Pending" at bounding box center [12, 156] width 8 height 8
checkbox input "false"
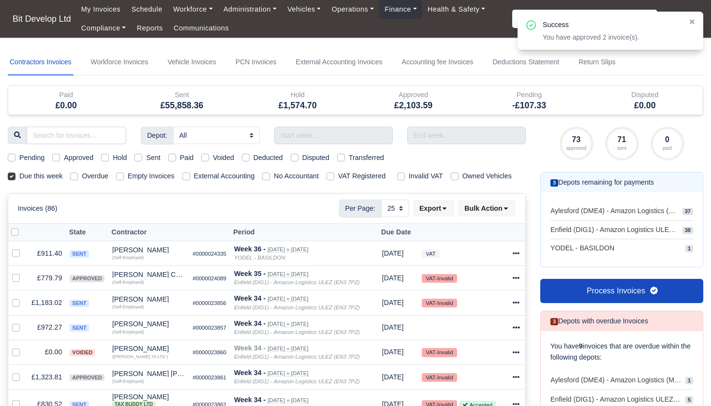
click at [64, 157] on label "Approved" at bounding box center [79, 157] width 30 height 11
click at [58, 157] on input "Approved" at bounding box center [56, 156] width 8 height 8
checkbox input "true"
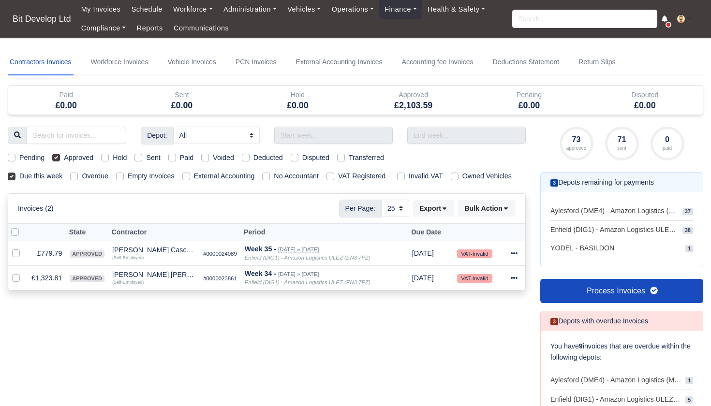
click at [23, 227] on label at bounding box center [23, 227] width 0 height 0
click at [15, 235] on input "checkbox" at bounding box center [15, 231] width 8 height 8
checkbox input "true"
click at [508, 212] on icon at bounding box center [506, 208] width 7 height 7
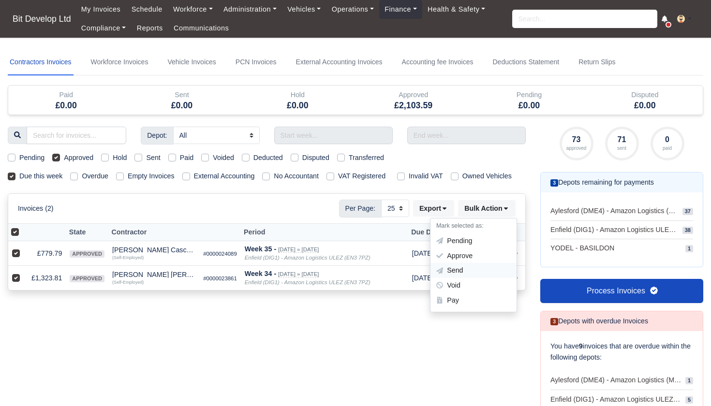
click at [463, 276] on div "Send" at bounding box center [474, 271] width 86 height 15
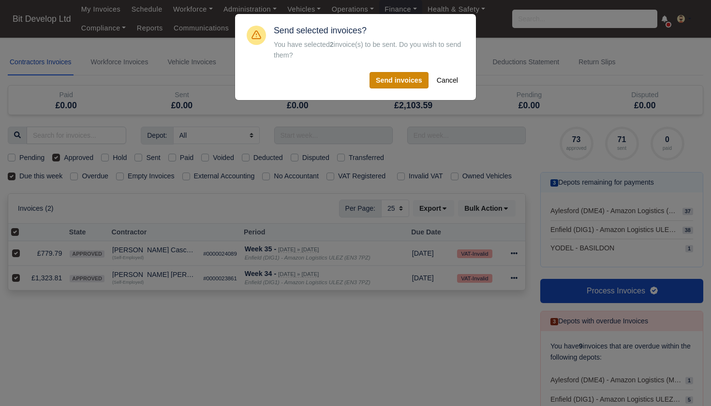
click at [411, 74] on button "Send invoices" at bounding box center [399, 80] width 59 height 16
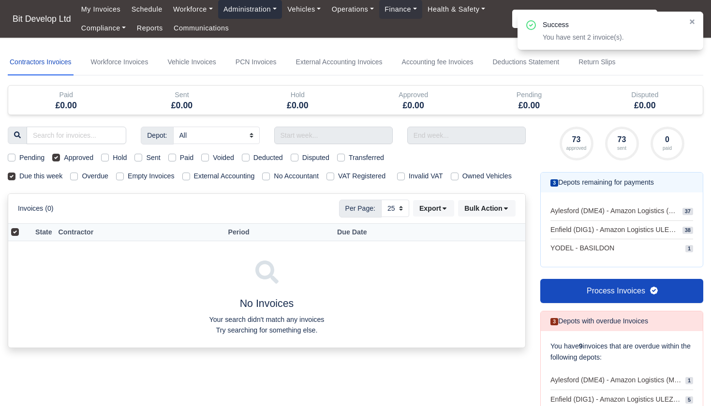
click at [265, 12] on link "Administration" at bounding box center [250, 9] width 64 height 19
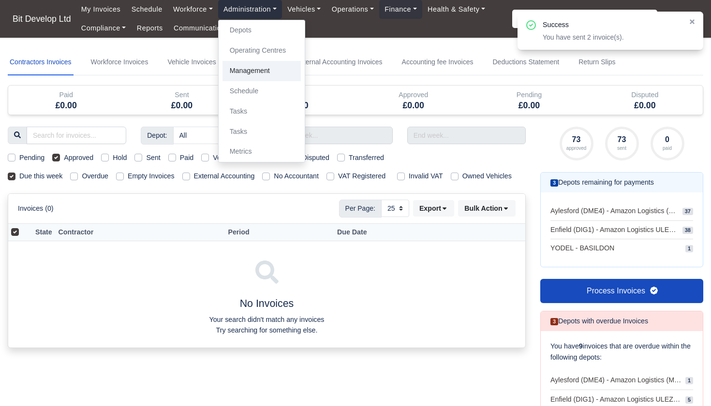
click at [253, 73] on link "Management" at bounding box center [262, 71] width 78 height 20
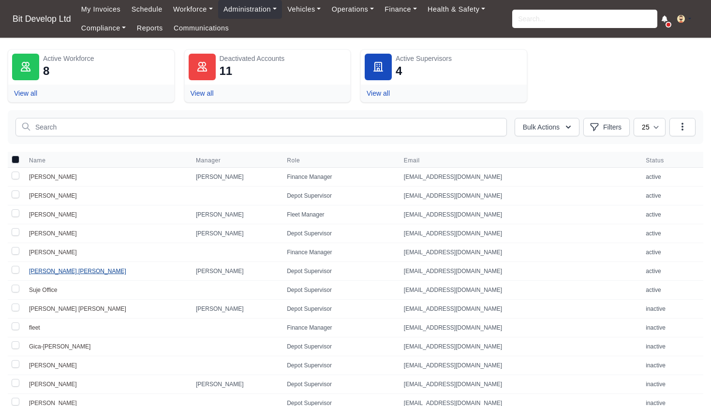
click at [62, 272] on link "[PERSON_NAME] [PERSON_NAME]" at bounding box center [77, 271] width 97 height 7
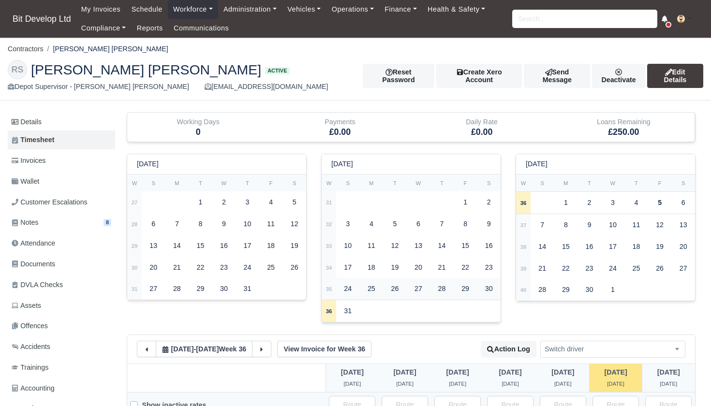
click at [329, 286] on strong "35" at bounding box center [329, 289] width 6 height 6
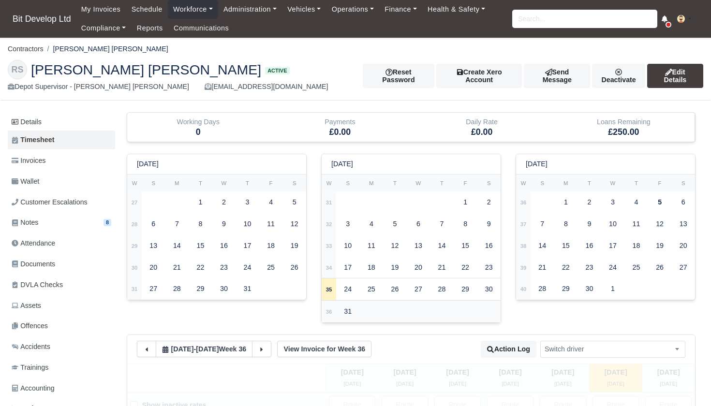
select select
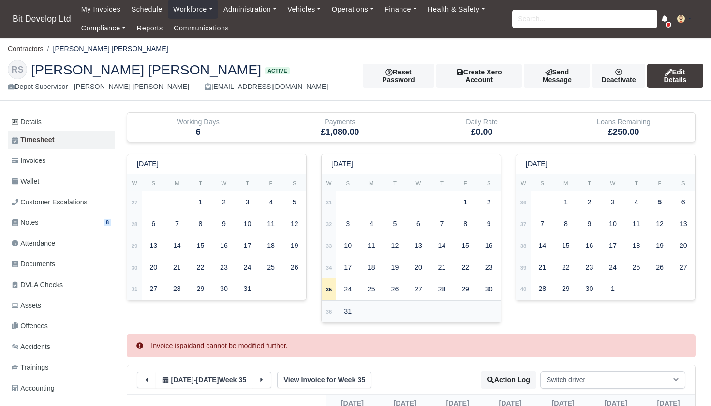
click at [332, 309] on strong "36" at bounding box center [329, 312] width 6 height 6
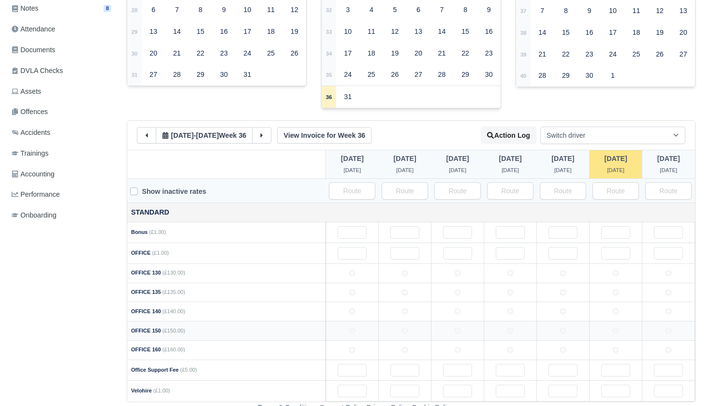
scroll to position [214, 0]
click at [345, 328] on td at bounding box center [352, 331] width 53 height 19
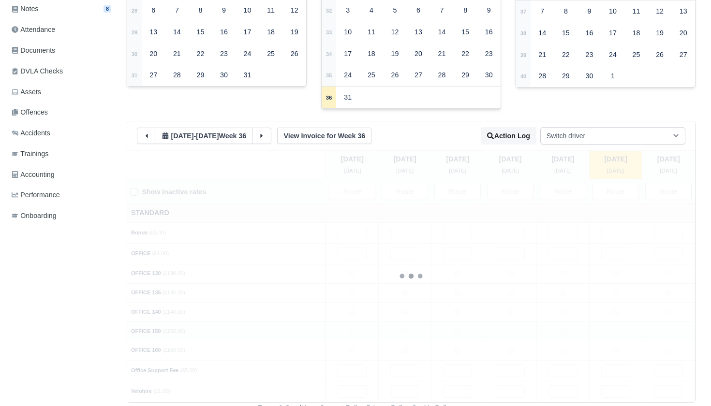
click at [398, 328] on td at bounding box center [405, 331] width 53 height 19
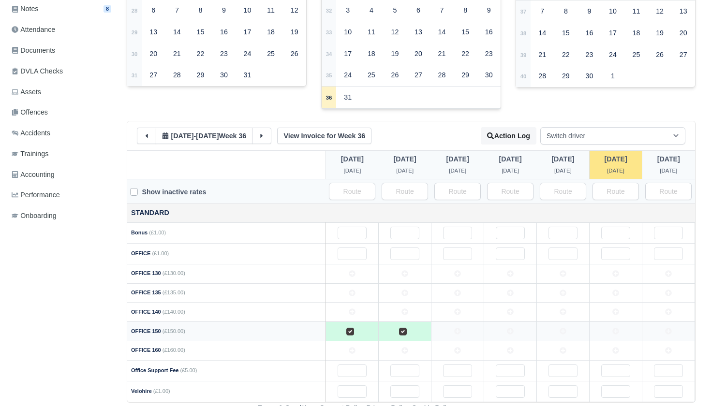
click at [462, 325] on td at bounding box center [458, 331] width 53 height 19
click at [501, 331] on td at bounding box center [510, 331] width 53 height 19
click at [558, 327] on td at bounding box center [563, 331] width 53 height 19
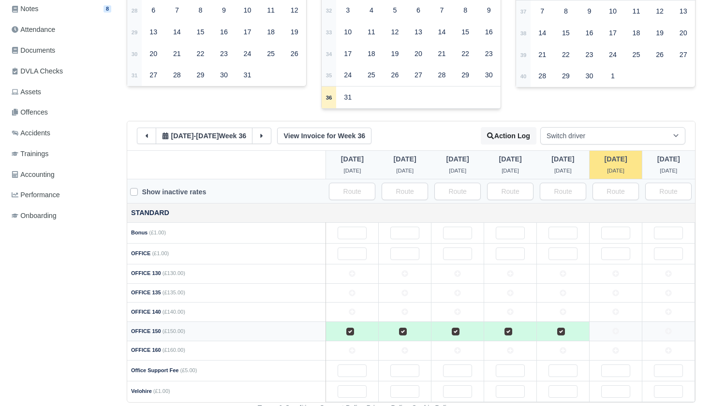
click at [610, 328] on td at bounding box center [616, 331] width 53 height 19
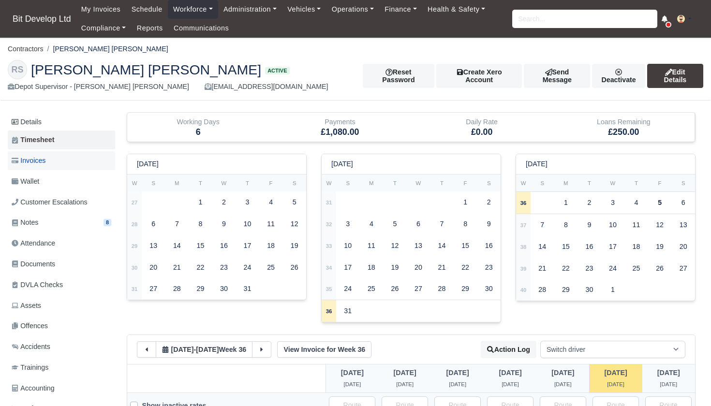
scroll to position [0, 0]
click at [52, 163] on link "Invoices" at bounding box center [61, 160] width 107 height 19
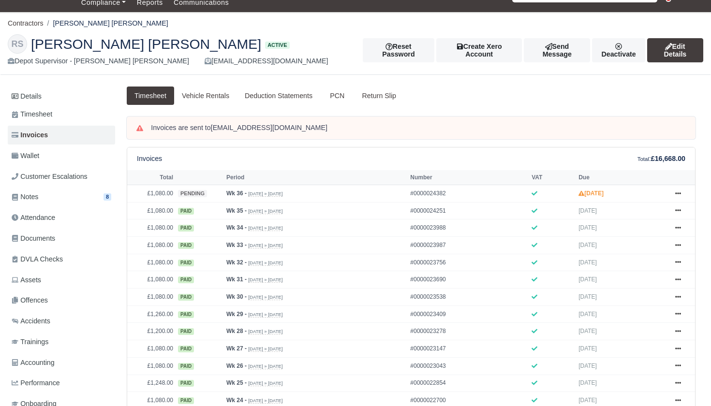
scroll to position [24, 0]
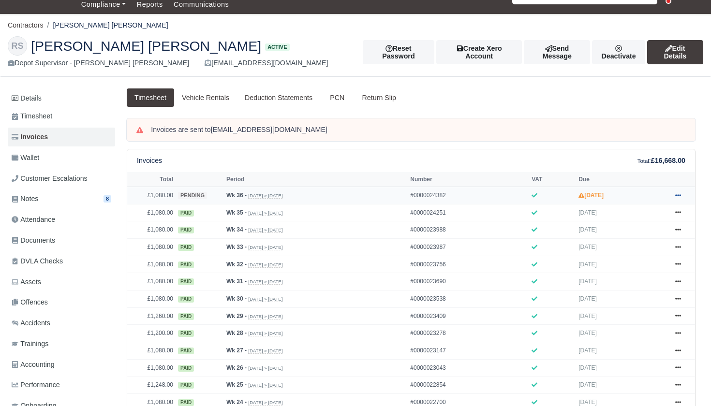
click at [676, 196] on icon at bounding box center [678, 195] width 6 height 2
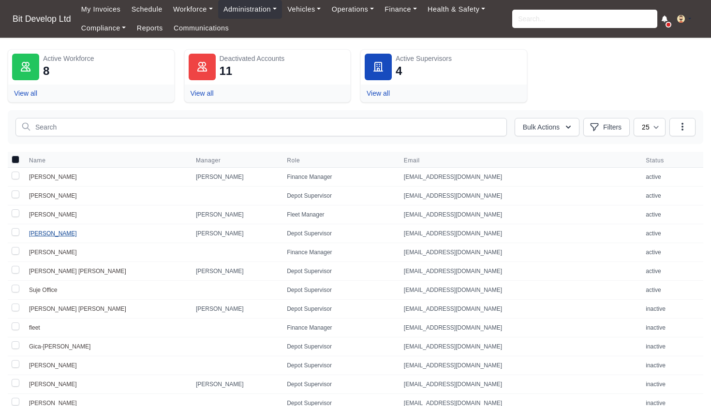
click at [41, 233] on link "[PERSON_NAME]" at bounding box center [53, 233] width 48 height 7
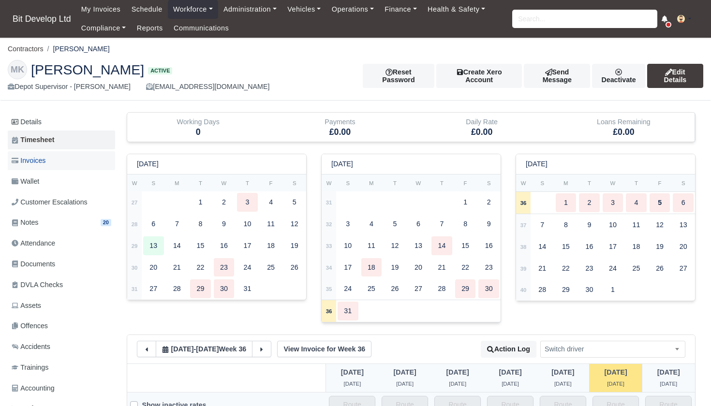
click at [61, 164] on link "Invoices" at bounding box center [61, 160] width 107 height 19
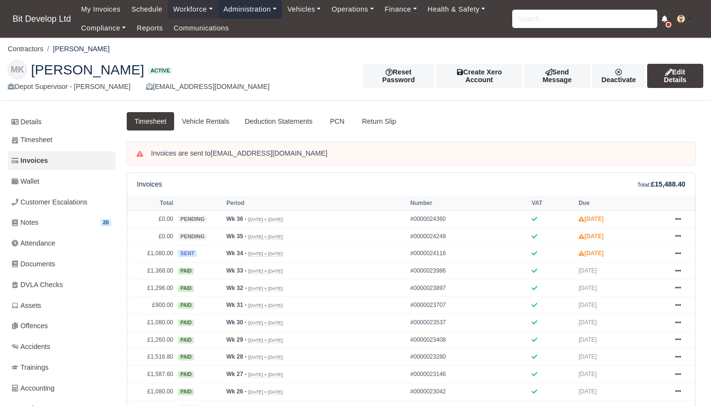
click at [244, 15] on link "Administration" at bounding box center [250, 9] width 64 height 19
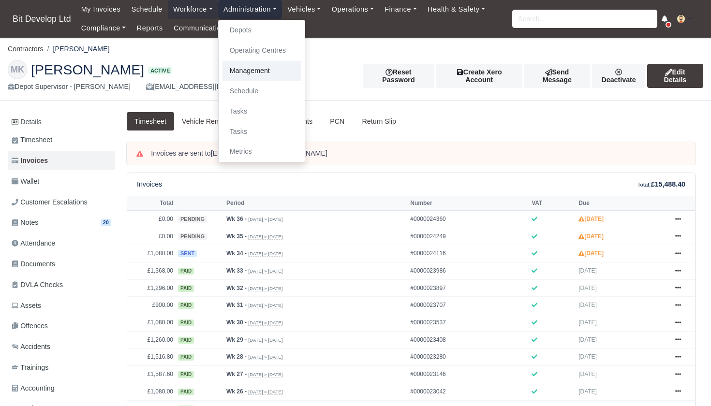
click at [254, 64] on link "Management" at bounding box center [262, 71] width 78 height 20
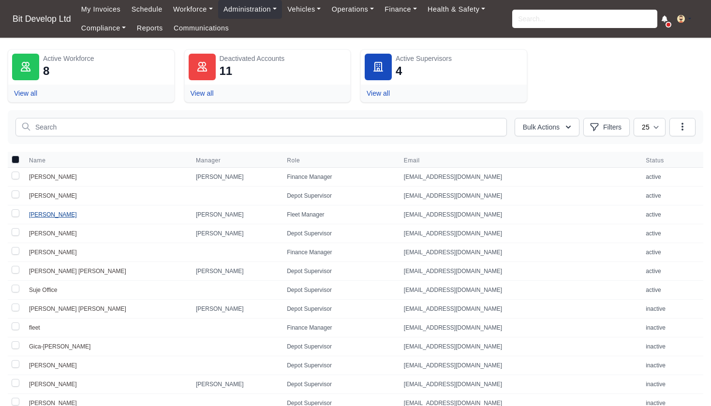
click at [43, 214] on link "Joao Antunes" at bounding box center [53, 214] width 48 height 7
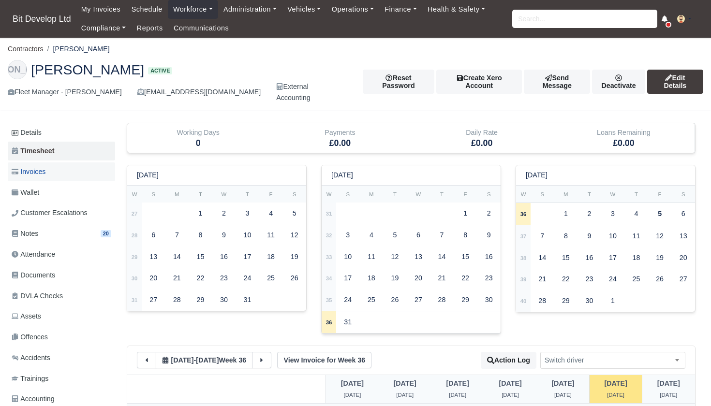
click at [53, 163] on link "Invoices" at bounding box center [61, 172] width 107 height 19
